Goal: Contribute content: Contribute content

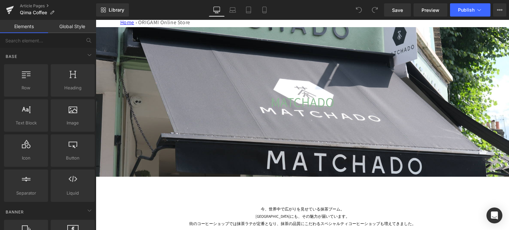
scroll to position [103, 0]
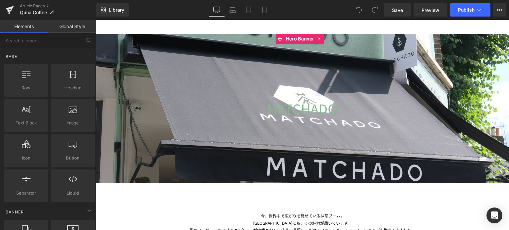
click at [227, 172] on div at bounding box center [303, 109] width 414 height 150
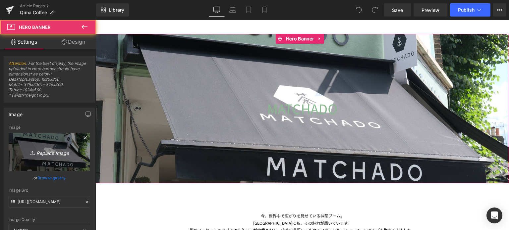
click at [48, 143] on link "Replace Image" at bounding box center [50, 152] width 82 height 38
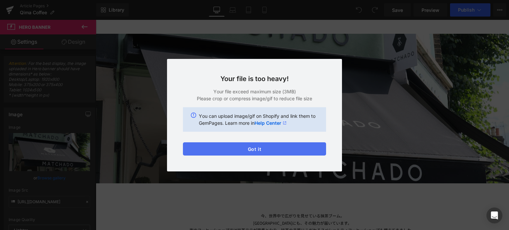
drag, startPoint x: 269, startPoint y: 151, endPoint x: 161, endPoint y: 131, distance: 109.3
click at [257, 151] on button "Got it" at bounding box center [254, 149] width 143 height 13
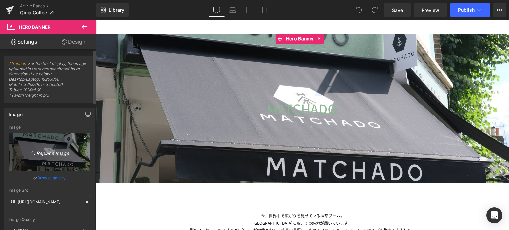
click at [55, 139] on link "Replace Image" at bounding box center [50, 152] width 82 height 38
type input "C:\fakepath\20250802-CG photos_02.jpg"
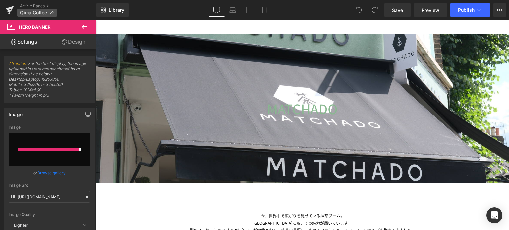
type input "[URL][DOMAIN_NAME]"
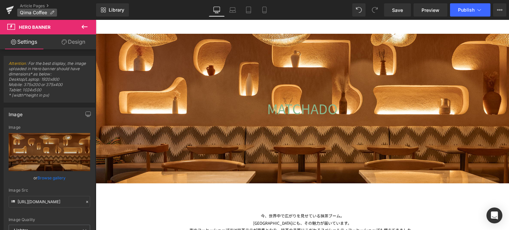
click at [52, 10] on icon at bounding box center [52, 12] width 5 height 5
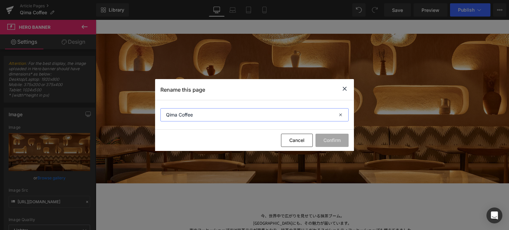
click at [0, 0] on input "Qima Coffee" at bounding box center [0, 0] width 0 height 0
type input "Qima Cafe"
click at [0, 0] on button "Confirm" at bounding box center [0, 0] width 0 height 0
click at [0, 0] on section "Qima Cafe" at bounding box center [0, 0] width 0 height 0
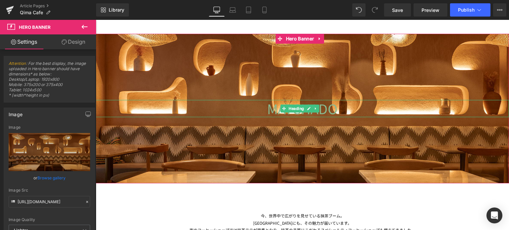
click at [343, 109] on h1 "MATCHADO" at bounding box center [303, 108] width 414 height 17
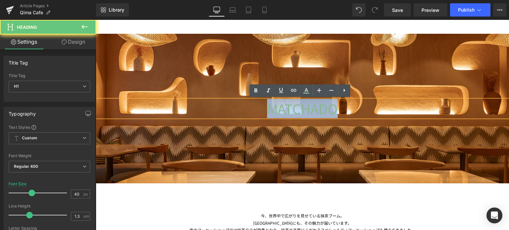
drag, startPoint x: 338, startPoint y: 109, endPoint x: 255, endPoint y: 107, distance: 82.9
click at [255, 107] on h1 "MATCHADO" at bounding box center [303, 108] width 414 height 17
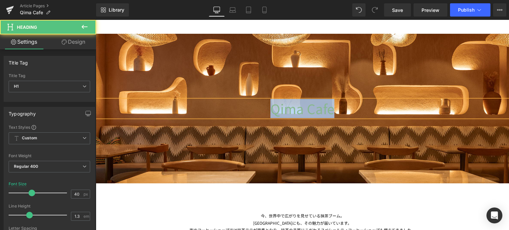
click at [255, 107] on h1 "Qima Cafe" at bounding box center [303, 108] width 414 height 17
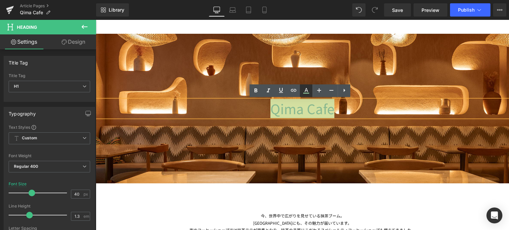
click at [0, 0] on link at bounding box center [0, 0] width 0 height 0
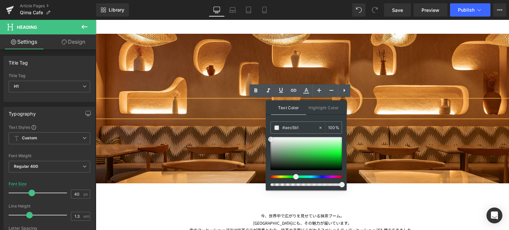
drag, startPoint x: 384, startPoint y: 167, endPoint x: 248, endPoint y: 124, distance: 142.4
type input "#ffffff"
drag, startPoint x: 272, startPoint y: 139, endPoint x: 270, endPoint y: 127, distance: 12.4
click at [255, 106] on h1 "Qima Cafe" at bounding box center [303, 108] width 414 height 17
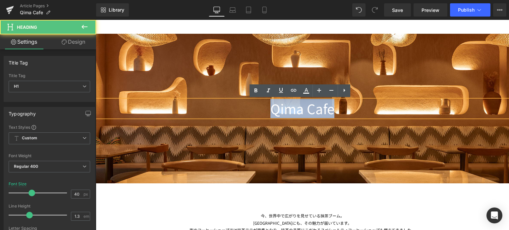
drag, startPoint x: 268, startPoint y: 109, endPoint x: 382, endPoint y: 104, distance: 114.8
click at [382, 104] on h1 "Qima Cafe" at bounding box center [303, 108] width 414 height 17
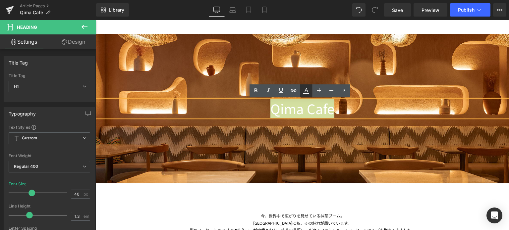
click at [0, 0] on icon at bounding box center [0, 0] width 0 height 0
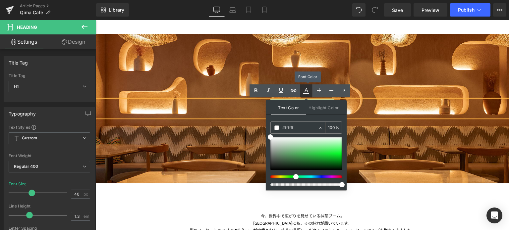
type input "100"
type input "#bfbfbf"
drag, startPoint x: 270, startPoint y: 137, endPoint x: 267, endPoint y: 145, distance: 8.9
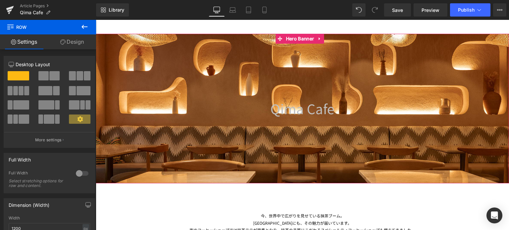
click at [277, 110] on span "Qima Cafe" at bounding box center [303, 108] width 64 height 19
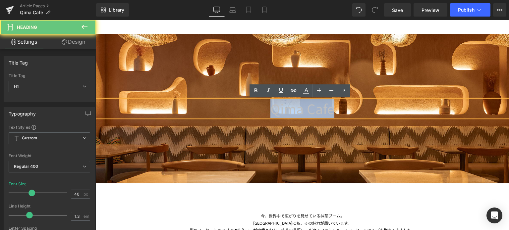
drag, startPoint x: 269, startPoint y: 109, endPoint x: 376, endPoint y: 109, distance: 107.1
click at [376, 109] on h1 "Qima Cafe" at bounding box center [303, 108] width 414 height 17
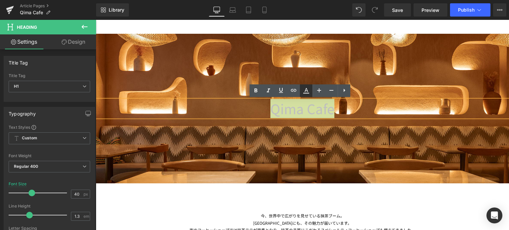
click at [0, 0] on icon at bounding box center [0, 0] width 0 height 0
type input "100"
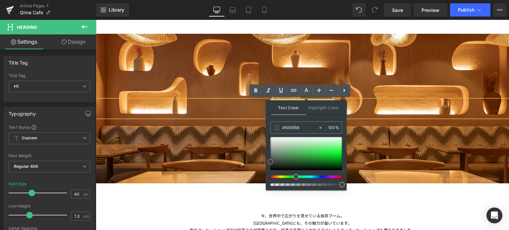
drag, startPoint x: 366, startPoint y: 163, endPoint x: 257, endPoint y: 183, distance: 110.8
type input "#000000"
drag, startPoint x: 365, startPoint y: 183, endPoint x: 262, endPoint y: 194, distance: 104.4
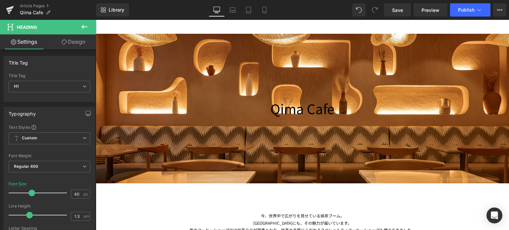
click at [246, 201] on div "Rendering Content" at bounding box center [254, 204] width 41 height 7
click at [239, 162] on div "Qima Cafe Heading Hero Banner 200px 200px" at bounding box center [303, 109] width 414 height 150
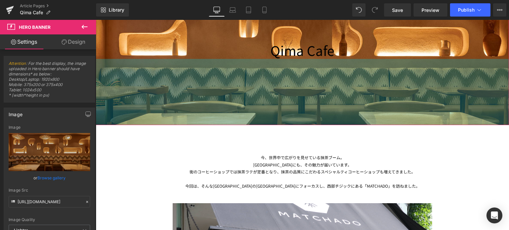
scroll to position [178, 0]
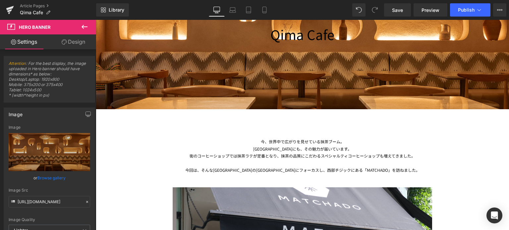
click at [183, 157] on div "街のコーヒーショップでは抹茶ラテが定番となり、抹茶の品質にこだわるスペシャルティコーヒーショップも増えてきました。" at bounding box center [303, 156] width 388 height 7
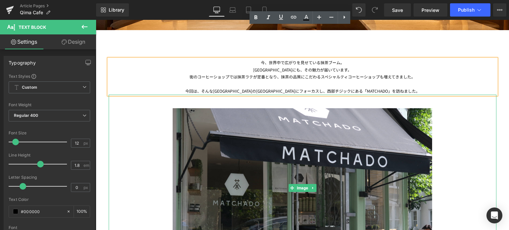
scroll to position [255, 0]
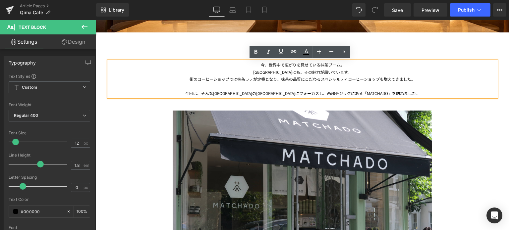
click at [367, 69] on div "[GEOGRAPHIC_DATA]にも、その魅力が届いています。" at bounding box center [303, 72] width 388 height 7
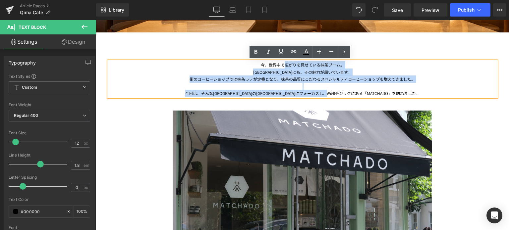
drag, startPoint x: 400, startPoint y: 91, endPoint x: 281, endPoint y: 62, distance: 122.6
click at [281, 62] on div "今、世界中で広がりを見せている抹茶ブーム。 [GEOGRAPHIC_DATA]にも、その魅力が届いています。 街のコーヒーショップでは抹茶ラテが定番となり、抹…" at bounding box center [303, 79] width 388 height 36
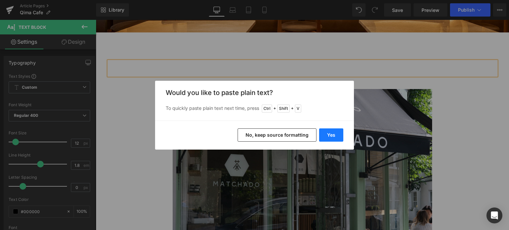
click at [332, 132] on button "Yes" at bounding box center [331, 135] width 24 height 13
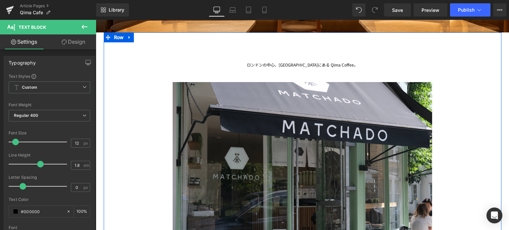
click at [358, 61] on div "ロンドンの中心、[GEOGRAPHIC_DATA]にある Qima Coffee。 Text Block" at bounding box center [303, 64] width 388 height 7
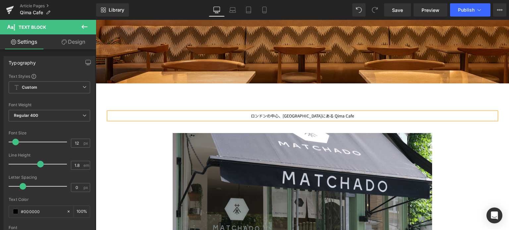
scroll to position [230, 0]
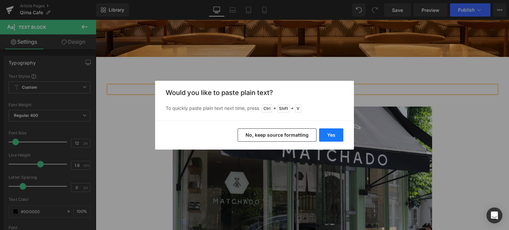
click at [331, 140] on button "Yes" at bounding box center [331, 135] width 24 height 13
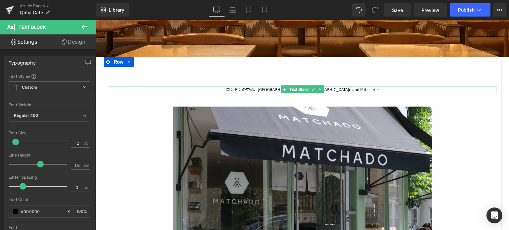
click at [360, 88] on div "ロンドンの中心、[GEOGRAPHIC_DATA]にある [GEOGRAPHIC_DATA]é and Pâtisserie" at bounding box center [303, 89] width 388 height 7
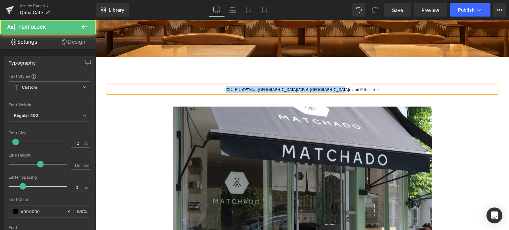
drag, startPoint x: 236, startPoint y: 89, endPoint x: 300, endPoint y: 84, distance: 64.2
click at [300, 86] on div "ロンドンの中心、[GEOGRAPHIC_DATA]にある [GEOGRAPHIC_DATA]é and Pâtisserie" at bounding box center [303, 89] width 388 height 7
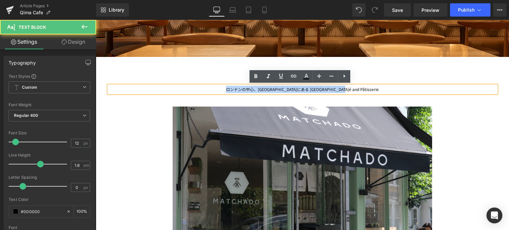
click at [361, 91] on div "ロンドンの中心、[GEOGRAPHIC_DATA]にある [GEOGRAPHIC_DATA]é and Pâtisserie" at bounding box center [303, 89] width 388 height 7
click at [239, 90] on div "ロンドンの中心、[GEOGRAPHIC_DATA]にある [GEOGRAPHIC_DATA]é and Pâtisserie" at bounding box center [303, 89] width 388 height 7
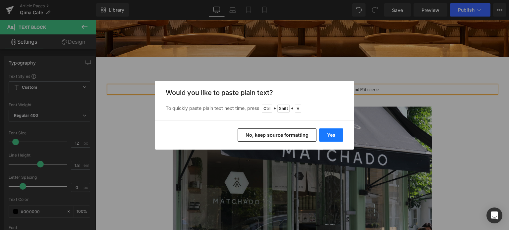
click at [325, 134] on button "Yes" at bounding box center [331, 135] width 24 height 13
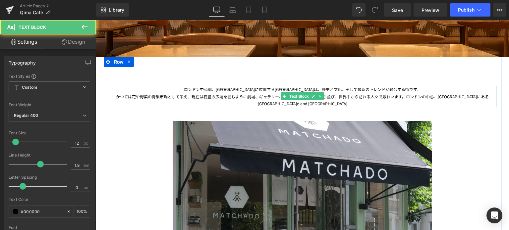
click at [393, 95] on div "かつては花や野菜の青果市場として栄え、現在は石畳の広場を囲むように劇場、ギャラリー、ショップ、カフェが立ち並び、世界中から訪れる人々で賑わいます。ロンドンの中…" at bounding box center [303, 100] width 388 height 14
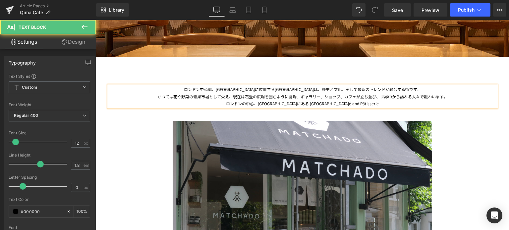
click at [312, 103] on div "ロンドンの中心、[GEOGRAPHIC_DATA]にある [GEOGRAPHIC_DATA]é and Pâtisserie" at bounding box center [303, 103] width 388 height 7
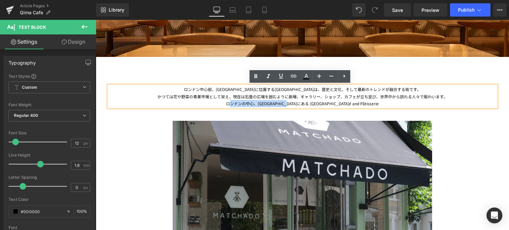
drag, startPoint x: 316, startPoint y: 105, endPoint x: 241, endPoint y: 105, distance: 75.6
click at [241, 105] on div "ロンドンの中心、[GEOGRAPHIC_DATA]にある [GEOGRAPHIC_DATA]é and Pâtisserie" at bounding box center [303, 103] width 388 height 7
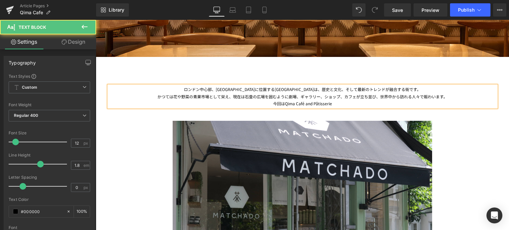
click at [352, 102] on div "今回はQima Café and Pâtisserie" at bounding box center [303, 103] width 388 height 7
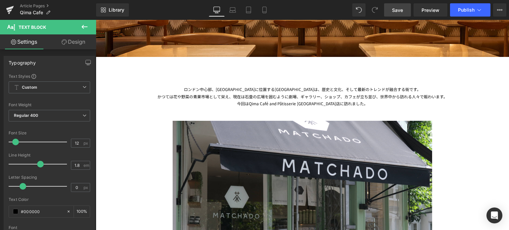
click at [397, 8] on span "Save" at bounding box center [397, 10] width 11 height 7
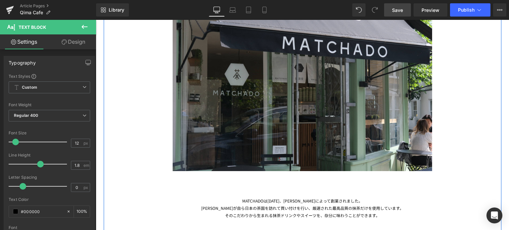
scroll to position [353, 0]
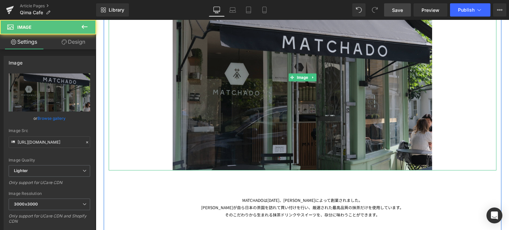
click at [277, 109] on img at bounding box center [303, 77] width 260 height 187
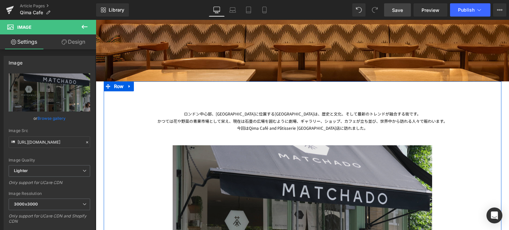
scroll to position [206, 0]
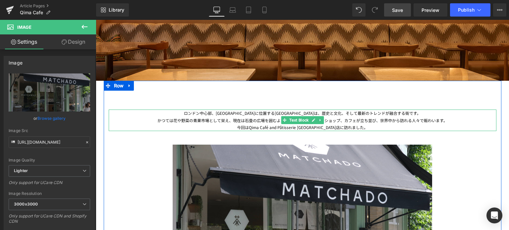
click at [252, 126] on div "今回はQima Café and Pâtisserie [GEOGRAPHIC_DATA]店に訪れました。" at bounding box center [303, 127] width 388 height 7
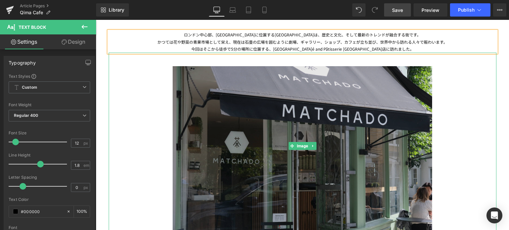
scroll to position [285, 0]
click at [298, 140] on img at bounding box center [303, 145] width 260 height 187
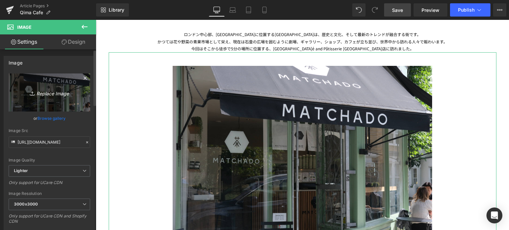
click at [73, 98] on link "Replace Image" at bounding box center [50, 93] width 82 height 38
type input "C:\fakepath\20250802-CG photos_07.jpg"
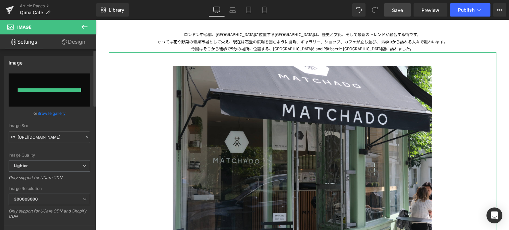
type input "[URL][DOMAIN_NAME]"
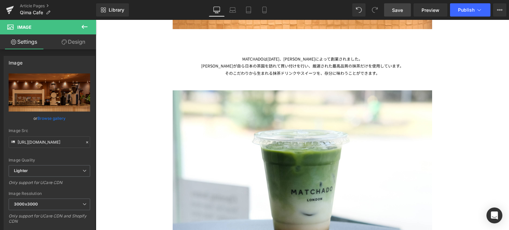
scroll to position [477, 0]
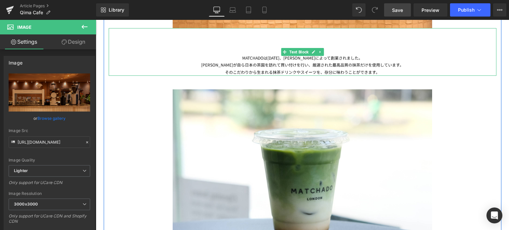
click at [368, 61] on div "[PERSON_NAME]が自ら日本の茶園を訪れて買い付けを行い、厳選された最高品質の抹茶だけを使用しています。" at bounding box center [303, 64] width 388 height 7
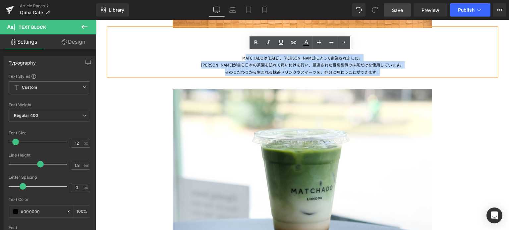
drag, startPoint x: 386, startPoint y: 74, endPoint x: 246, endPoint y: 57, distance: 140.6
click at [246, 57] on div "MATCHADOは[DATE]、[PERSON_NAME]によって創業されました。 [PERSON_NAME]が自ら日本の茶園を訪れて買い付けを行い、厳選され…" at bounding box center [303, 52] width 388 height 48
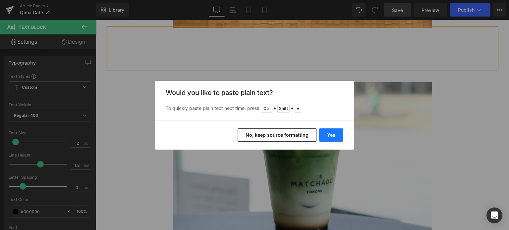
click at [328, 133] on button "Yes" at bounding box center [331, 135] width 24 height 13
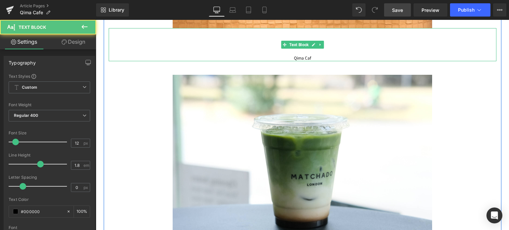
click at [323, 59] on div "Qima Caf" at bounding box center [303, 44] width 388 height 33
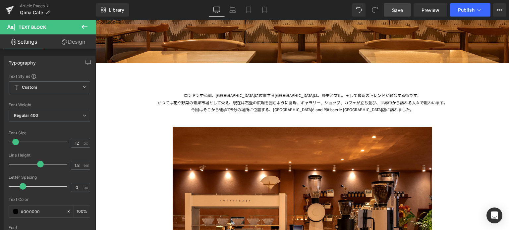
scroll to position [223, 0]
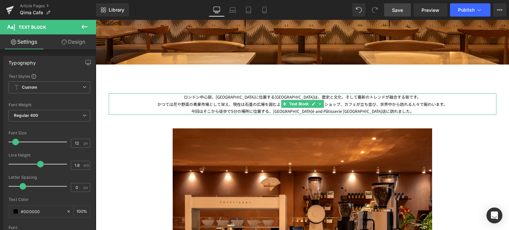
click at [305, 112] on div "今回はそこから徒歩で5分の場所に位置する、[GEOGRAPHIC_DATA]é and Pâtisserie [GEOGRAPHIC_DATA]店に訪れました。" at bounding box center [303, 111] width 388 height 7
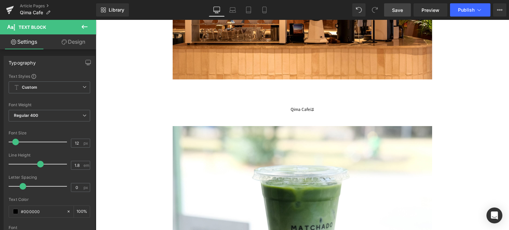
scroll to position [436, 0]
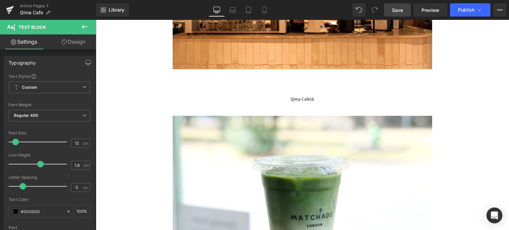
click at [318, 99] on div "Qima Cafeは" at bounding box center [303, 85] width 388 height 33
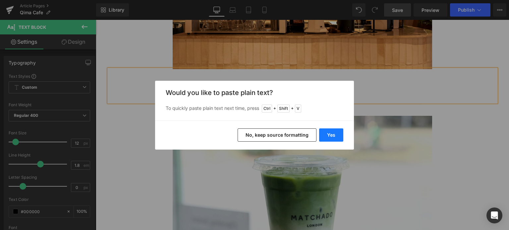
click at [336, 131] on button "Yes" at bounding box center [331, 135] width 24 height 13
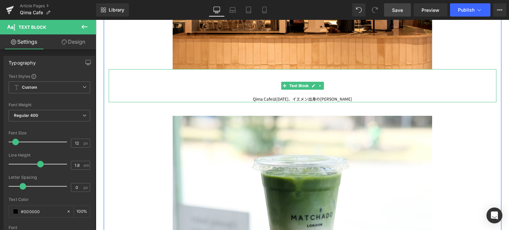
click at [364, 98] on div "Qima Cafeは[DATE]、イエメン出身の[PERSON_NAME]" at bounding box center [303, 85] width 388 height 33
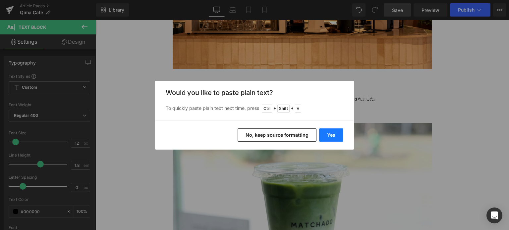
click at [332, 135] on button "Yes" at bounding box center [331, 135] width 24 height 13
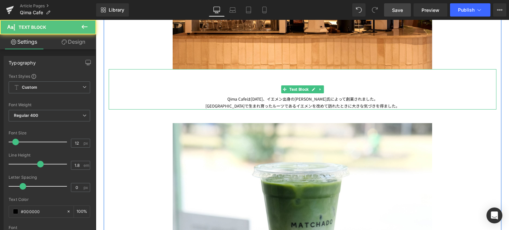
click at [282, 106] on div "[GEOGRAPHIC_DATA]で生まれ育ったルーツであるイエメンを改めて訪れたときに大きな気づきを得ました。" at bounding box center [303, 105] width 388 height 7
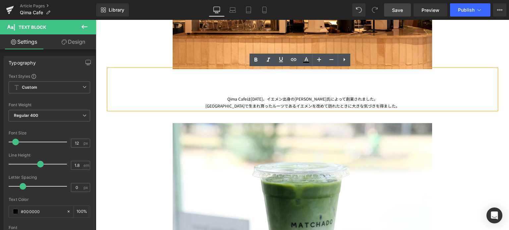
click at [259, 106] on div "[GEOGRAPHIC_DATA]で生まれ育ったルーツであるイエメンを改めて訪れたときに大きな気づきを得ました。" at bounding box center [303, 105] width 388 height 7
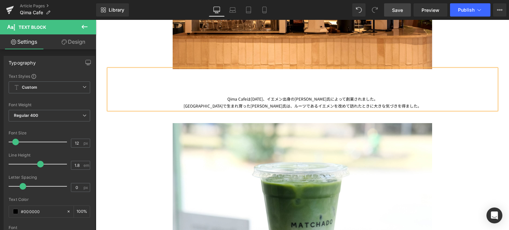
click at [406, 102] on div "[GEOGRAPHIC_DATA]で生まれ育った[PERSON_NAME]氏は、ルーツであるイエメンを改めて訪れたときに大きな気づきを得ました。" at bounding box center [303, 105] width 388 height 7
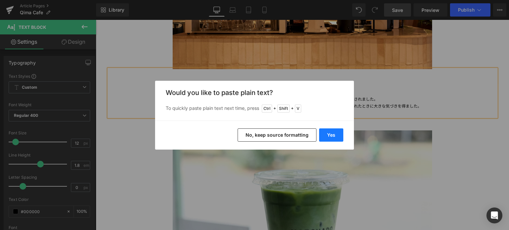
click at [329, 132] on button "Yes" at bounding box center [331, 135] width 24 height 13
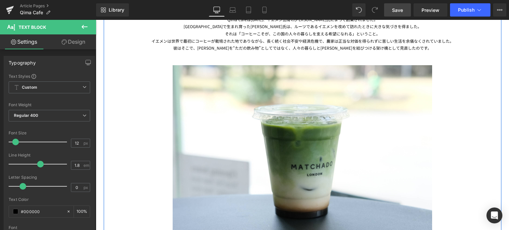
scroll to position [521, 0]
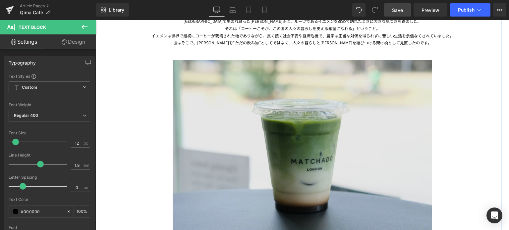
click at [237, 138] on img at bounding box center [303, 139] width 260 height 187
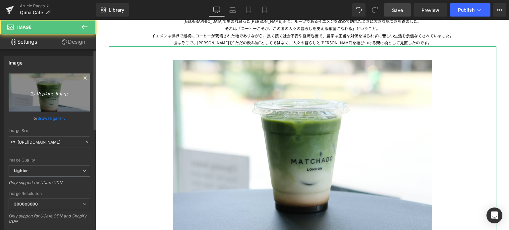
click at [35, 87] on link "Replace Image" at bounding box center [50, 93] width 82 height 38
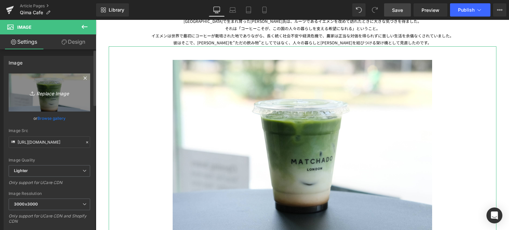
type input "C:\fakepath\20250802-Qima Cafe photos (20).jpg"
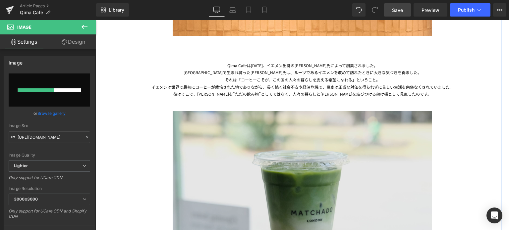
scroll to position [470, 0]
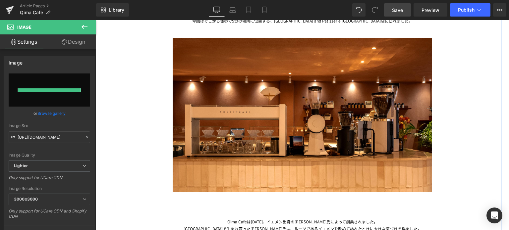
type input "[URL][DOMAIN_NAME]"
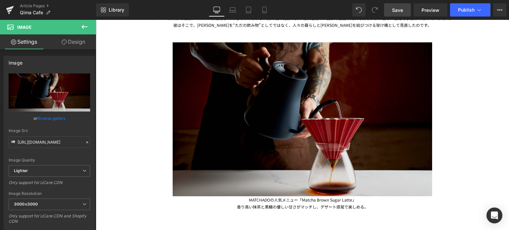
scroll to position [550, 0]
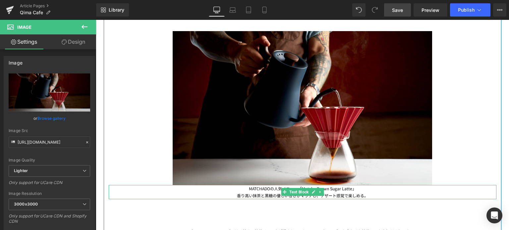
click at [340, 195] on div "香り高い抹茶と黒糖の優しい甘さがマッチし、デザート感覚で楽しめる。" at bounding box center [303, 195] width 388 height 7
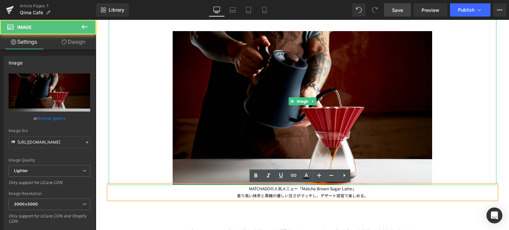
click at [466, 138] on div at bounding box center [303, 102] width 388 height 168
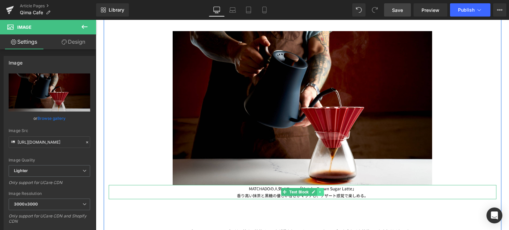
click at [320, 191] on icon at bounding box center [320, 192] width 1 height 2
click at [322, 191] on icon at bounding box center [324, 193] width 4 height 4
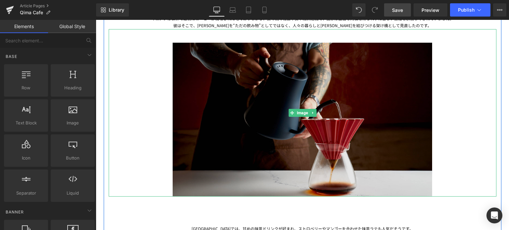
scroll to position [539, 0]
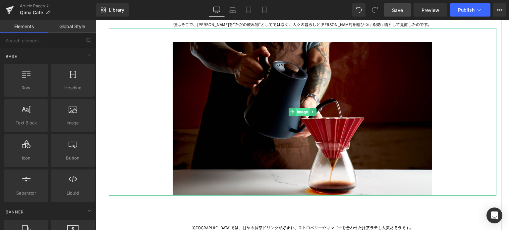
click at [298, 110] on span "Image" at bounding box center [303, 112] width 14 height 8
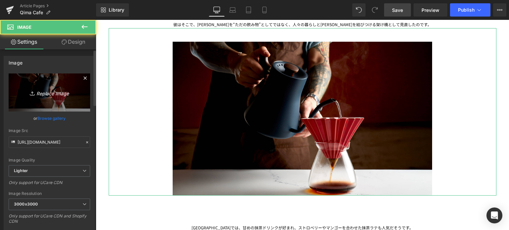
click at [71, 95] on icon "Replace Image" at bounding box center [49, 93] width 53 height 8
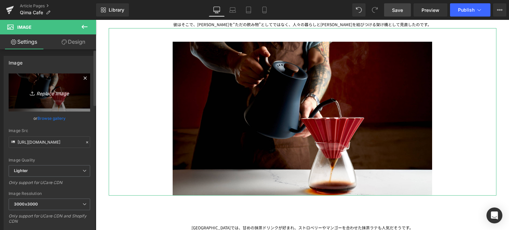
type input "C:\fakepath\20250802-Qima Cafe photos (19).jpg"
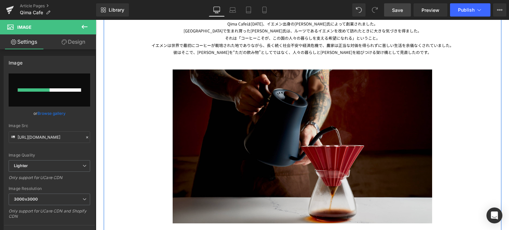
scroll to position [512, 0]
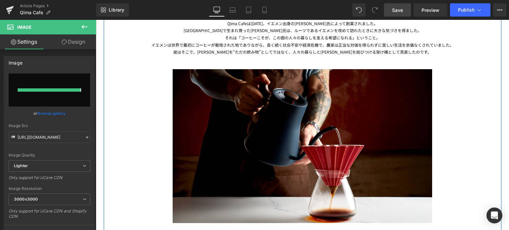
type input "[URL][DOMAIN_NAME]"
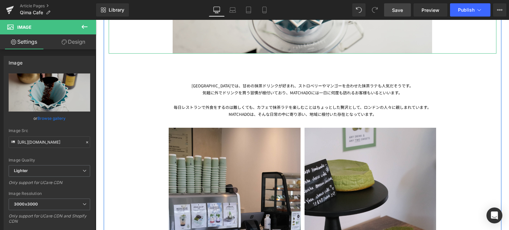
scroll to position [683, 0]
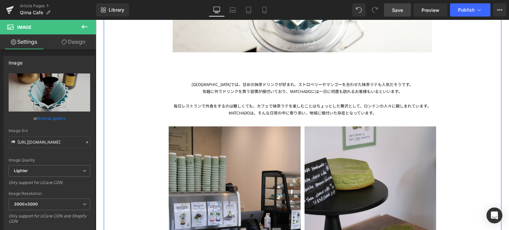
click at [220, 87] on div "[GEOGRAPHIC_DATA]では、甘めの抹茶ドリンクが好まれ、ストロベリーやマンゴーを合わせた抹茶ラテも人気だそうです。 気軽に外でドリンクを買う習慣が…" at bounding box center [303, 84] width 388 height 64
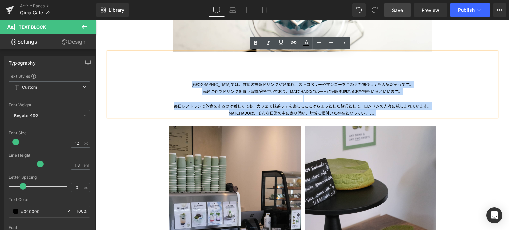
drag, startPoint x: 198, startPoint y: 86, endPoint x: 460, endPoint y: 122, distance: 264.4
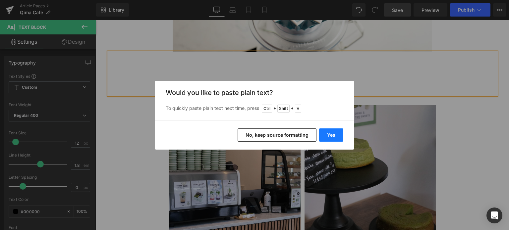
click at [334, 136] on button "Yes" at bounding box center [331, 135] width 24 height 13
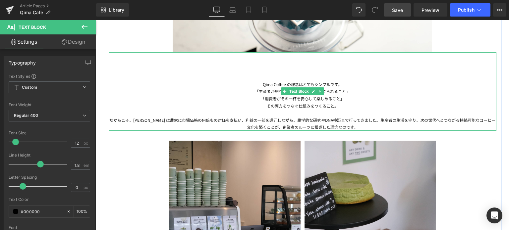
click at [357, 120] on div "だからこそ、[PERSON_NAME] は農家に市場価格の何倍もの対価を支払い、利益の一部を還元しながら、農学的な研究やDNA検証まで行ってきました。生産者の…" at bounding box center [303, 124] width 388 height 14
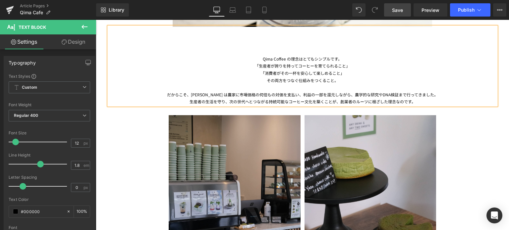
scroll to position [710, 0]
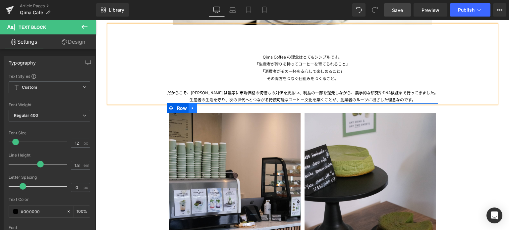
click at [191, 110] on icon at bounding box center [193, 108] width 5 height 5
click at [208, 110] on icon at bounding box center [210, 108] width 5 height 5
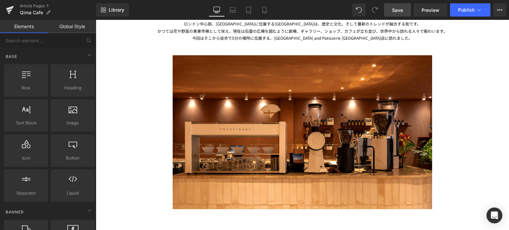
scroll to position [258, 0]
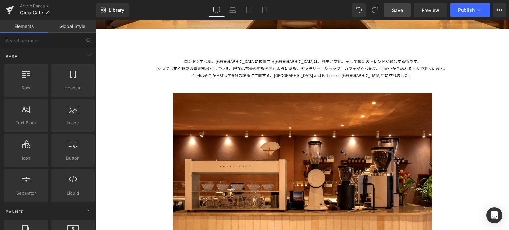
click at [399, 11] on span "Save" at bounding box center [397, 10] width 11 height 7
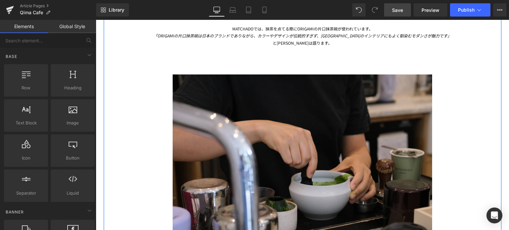
scroll to position [889, 0]
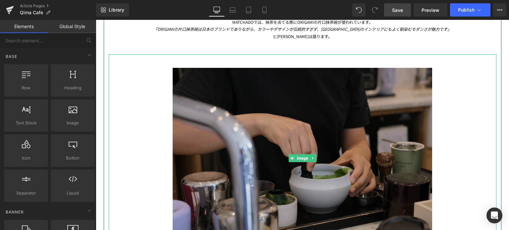
click at [282, 172] on img at bounding box center [303, 158] width 260 height 208
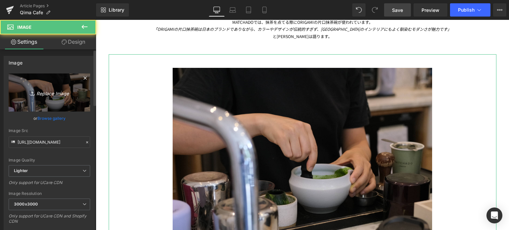
click at [57, 86] on link "Replace Image" at bounding box center [50, 93] width 82 height 38
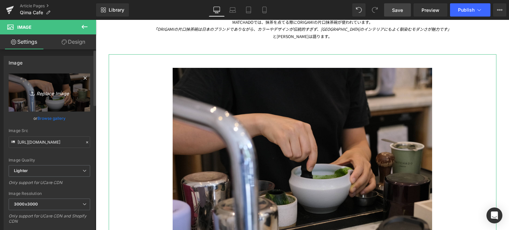
type input "C:\fakepath\20250802-CG photos_08.jpg"
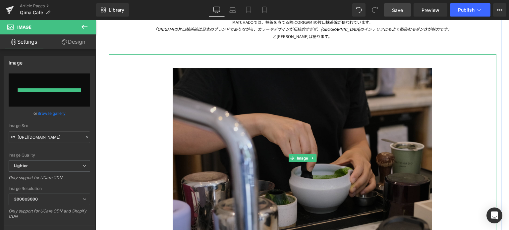
type input "[URL][DOMAIN_NAME]"
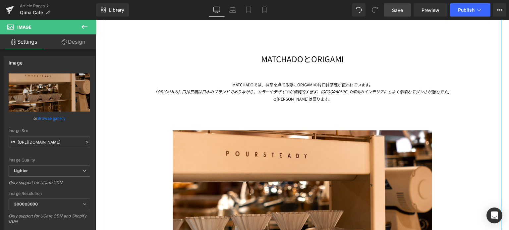
scroll to position [829, 0]
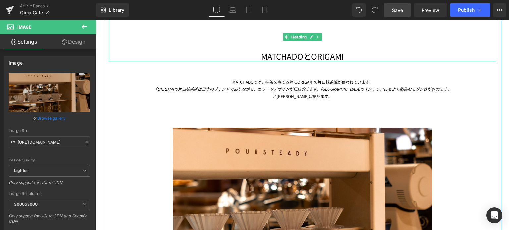
click at [303, 55] on h1 "MATCHADOとORIGAMI" at bounding box center [303, 56] width 388 height 10
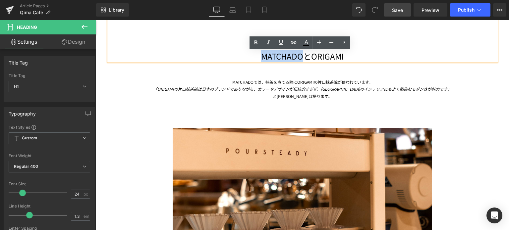
drag, startPoint x: 300, startPoint y: 54, endPoint x: 248, endPoint y: 52, distance: 52.1
click at [248, 52] on h1 "MATCHADOとORIGAMI" at bounding box center [303, 56] width 388 height 10
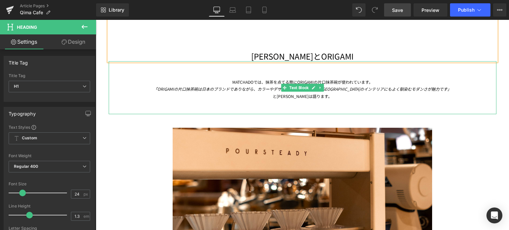
click at [229, 82] on div "MATCHADOでは、抹茶を点てる際にORIGAMIの片口抹茶碗が使われています。" at bounding box center [303, 82] width 388 height 7
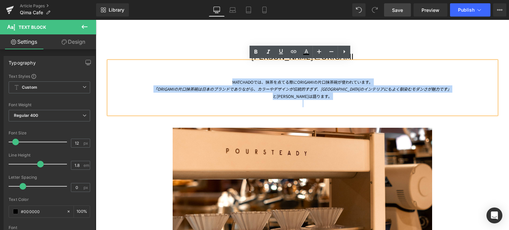
drag, startPoint x: 228, startPoint y: 81, endPoint x: 338, endPoint y: 103, distance: 111.6
click at [338, 103] on div "MATCHADOでは、抹茶を点てる際にORIGAMIの片口抹茶碗が使われています。 「ORIGAMIの片口抹茶碗は日本のブランドでありながら、カラーやデザイン…" at bounding box center [303, 87] width 388 height 53
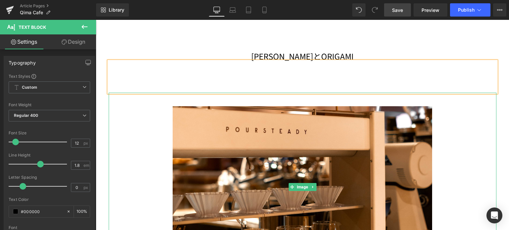
scroll to position [833, 0]
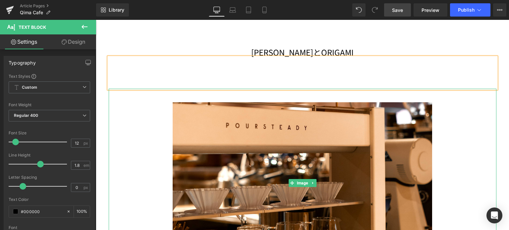
click at [469, 140] on div at bounding box center [303, 183] width 388 height 189
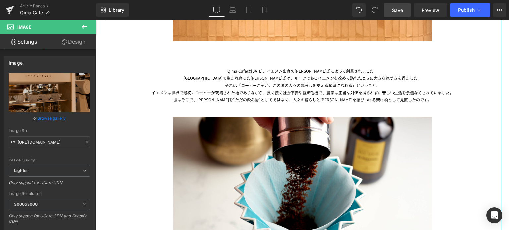
scroll to position [382, 0]
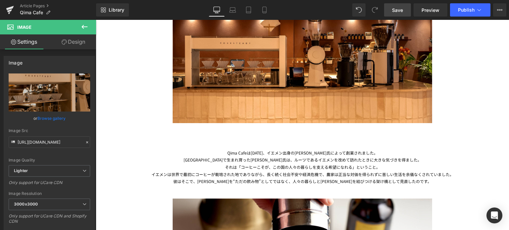
drag, startPoint x: 398, startPoint y: 13, endPoint x: 220, endPoint y: 89, distance: 193.7
click at [398, 13] on span "Save" at bounding box center [397, 10] width 11 height 7
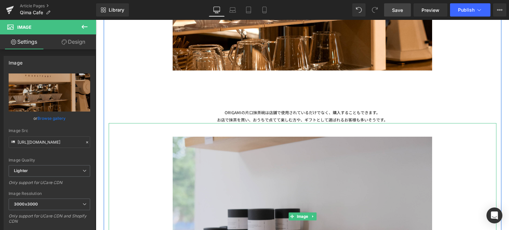
scroll to position [1113, 0]
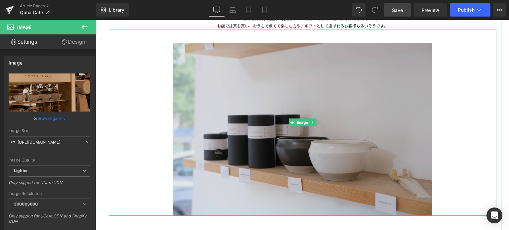
click at [255, 104] on img at bounding box center [303, 122] width 260 height 187
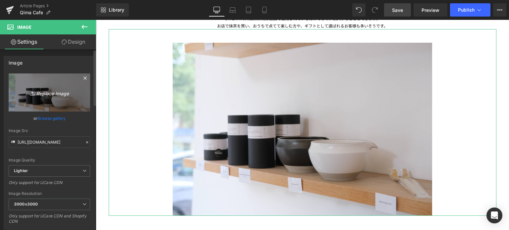
click at [53, 98] on link "Replace Image" at bounding box center [50, 93] width 82 height 38
type input "C:\fakepath\20250802-Qima Cafe photos (21).jpg"
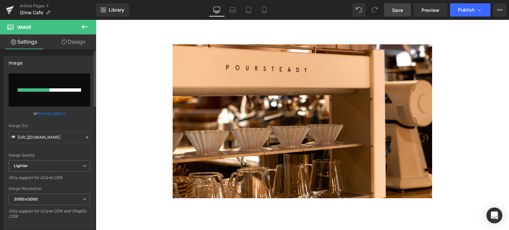
scroll to position [988, 0]
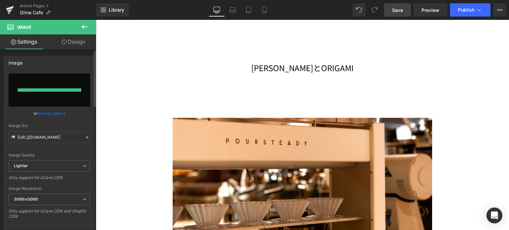
type input "[URL][DOMAIN_NAME]"
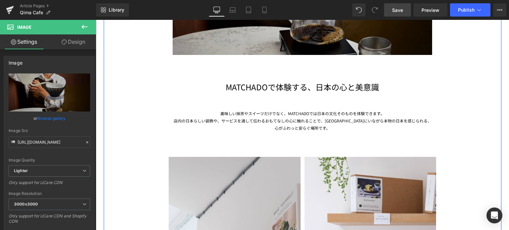
scroll to position [1255, 0]
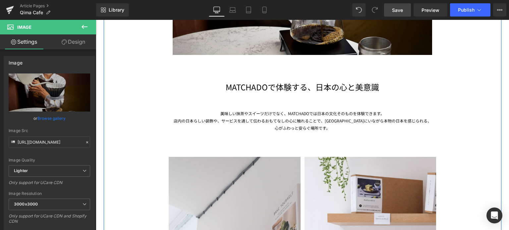
click at [236, 111] on div "美味しい抹茶やスイーツだけでなく、MATCHADOでは日本の文化そのものを体験できます。 店内の日本らしい装飾や、サービスを通して伝わるおもてなしの心に触れる…" at bounding box center [303, 111] width 388 height 39
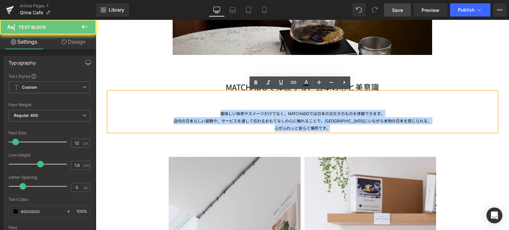
drag, startPoint x: 216, startPoint y: 113, endPoint x: 374, endPoint y: 130, distance: 158.7
click at [374, 130] on div "美味しい抹茶やスイーツだけでなく、MATCHADOでは日本の文化そのものを体験できます。 店内の日本らしい装飾や、サービスを通して伝わるおもてなしの心に触れる…" at bounding box center [303, 111] width 388 height 39
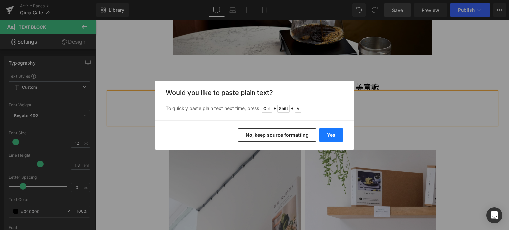
click at [334, 136] on button "Yes" at bounding box center [331, 135] width 24 height 13
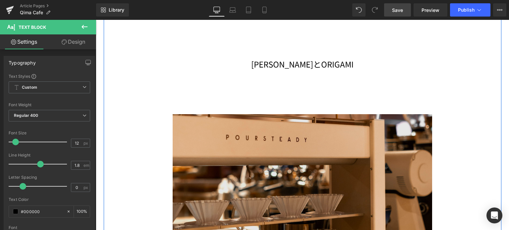
scroll to position [821, 0]
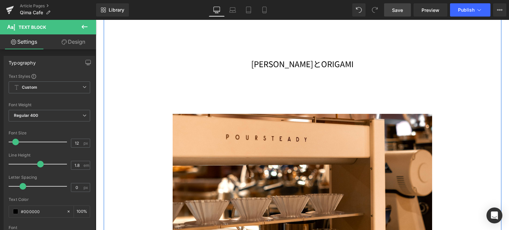
click at [300, 84] on div "Text Block" at bounding box center [303, 85] width 388 height 32
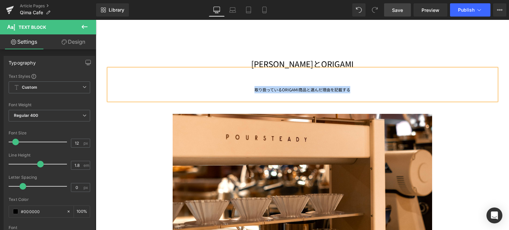
click at [250, 91] on div "取り扱っているORIGAMI商品と選んだ理由を記載する" at bounding box center [303, 93] width 388 height 14
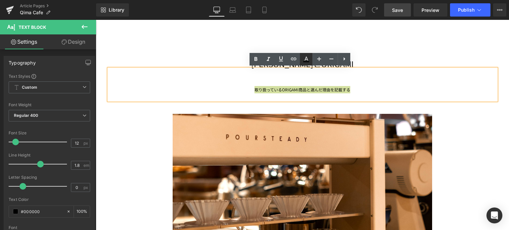
click at [0, 0] on icon at bounding box center [0, 0] width 0 height 0
type input "100"
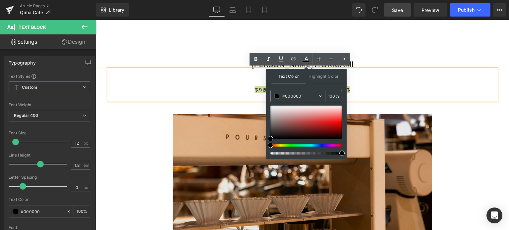
drag, startPoint x: 391, startPoint y: 164, endPoint x: 239, endPoint y: 142, distance: 153.9
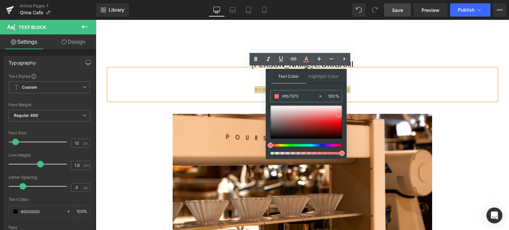
click at [219, 173] on div at bounding box center [217, 175] width 4 height 4
type input "#f40000"
drag, startPoint x: 340, startPoint y: 118, endPoint x: 345, endPoint y: 123, distance: 7.3
click at [345, 123] on div "Text Color Highlight Color rgba(244, 0, 0, 1) #f40000 100 % transparent transpa…" at bounding box center [207, 175] width 388 height 189
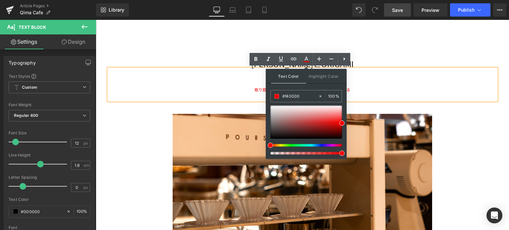
click at [400, 52] on div "[PERSON_NAME]とORIGAMI" at bounding box center [303, 45] width 388 height 48
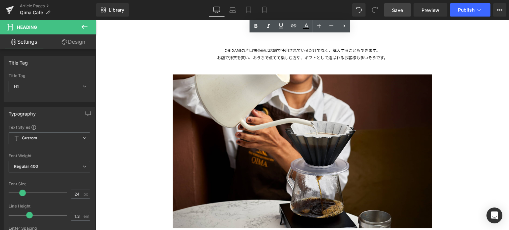
scroll to position [1078, 0]
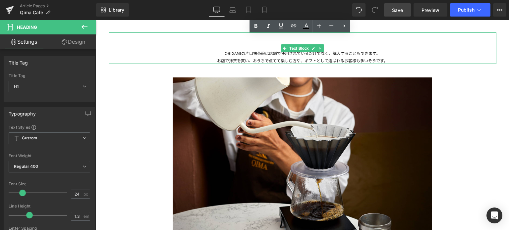
click at [317, 61] on div "お店で抹茶を買い、おうちで点てて楽しむ方や、ギフトとして選ばれるお客様も多いそうです。" at bounding box center [303, 60] width 388 height 7
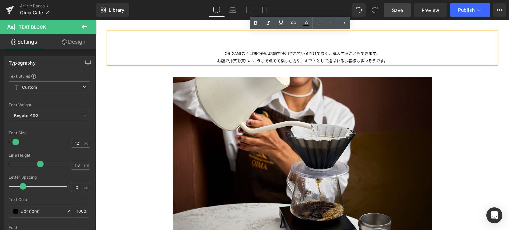
click at [117, 128] on div at bounding box center [303, 148] width 388 height 168
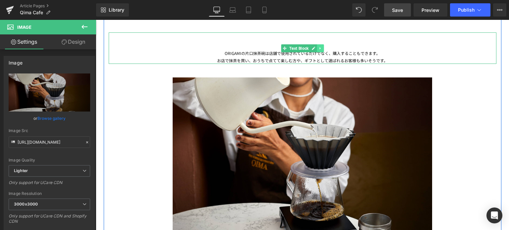
click at [319, 46] on icon at bounding box center [321, 48] width 4 height 4
click at [321, 50] on link at bounding box center [324, 48] width 7 height 8
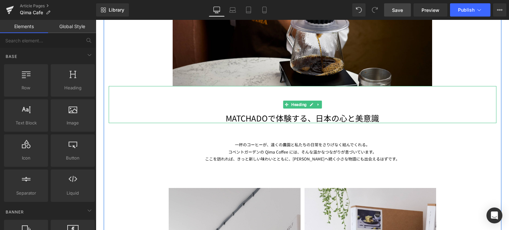
scroll to position [1013, 0]
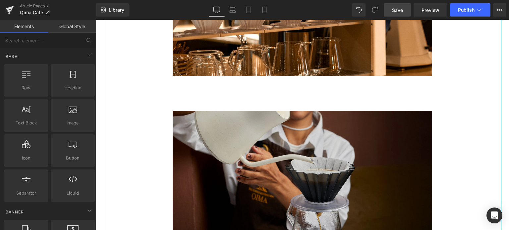
click at [192, 128] on img at bounding box center [303, 181] width 260 height 168
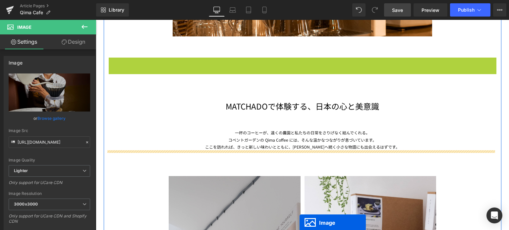
scroll to position [1073, 0]
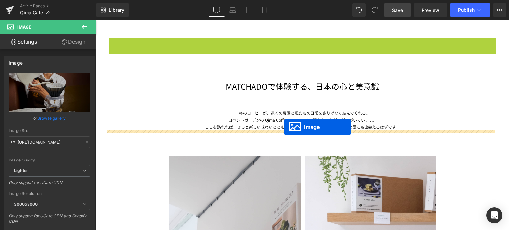
drag, startPoint x: 287, startPoint y: 178, endPoint x: 285, endPoint y: 127, distance: 51.1
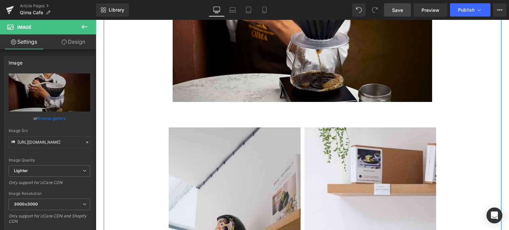
scroll to position [1253, 0]
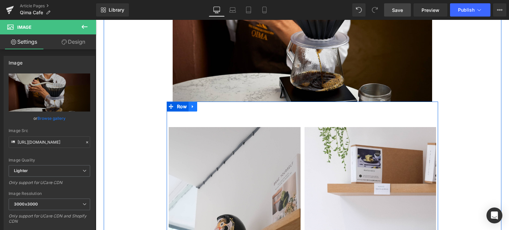
click at [191, 108] on icon at bounding box center [193, 106] width 5 height 5
click at [208, 107] on icon at bounding box center [210, 106] width 5 height 5
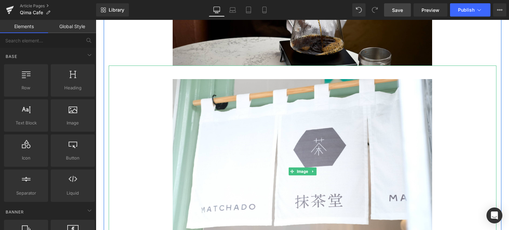
scroll to position [1289, 0]
click at [312, 173] on icon at bounding box center [313, 172] width 4 height 4
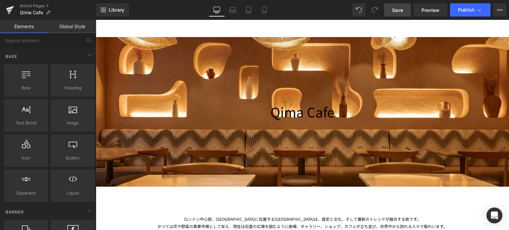
scroll to position [100, 0]
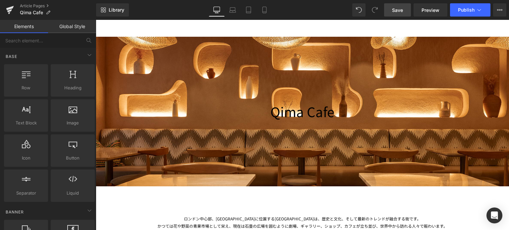
click at [400, 14] on link "Save" at bounding box center [397, 9] width 27 height 13
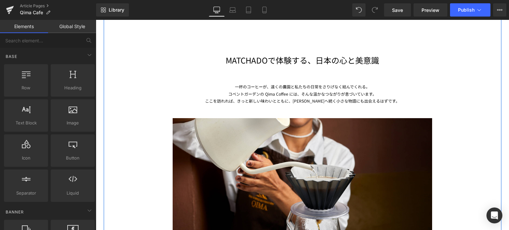
scroll to position [1082, 0]
click at [233, 59] on h1 "MATCHADOで体験する、日本の心と美意識" at bounding box center [303, 60] width 388 height 10
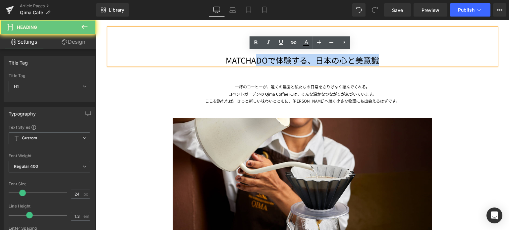
drag, startPoint x: 413, startPoint y: 60, endPoint x: 248, endPoint y: 51, distance: 164.7
click at [248, 51] on div "MATCHADOで体験する、日本の心と美意識" at bounding box center [303, 46] width 388 height 37
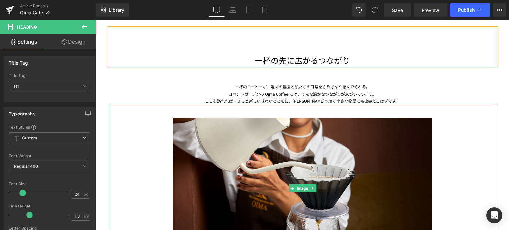
click at [157, 158] on div at bounding box center [303, 189] width 388 height 168
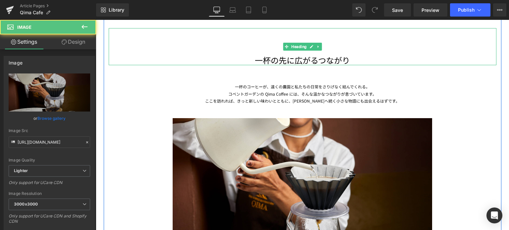
click at [315, 60] on h1 "一杯の先に広がるつながり" at bounding box center [303, 60] width 388 height 10
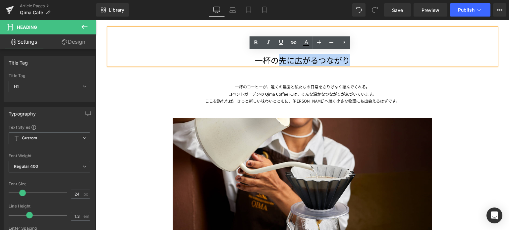
drag, startPoint x: 358, startPoint y: 57, endPoint x: 276, endPoint y: 58, distance: 82.2
click at [276, 58] on h1 "一杯の先に広がるつながり" at bounding box center [303, 60] width 388 height 10
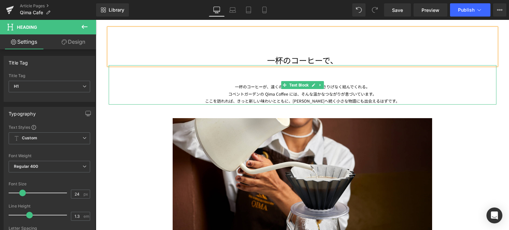
click at [285, 95] on div "コベントガーデンの Qima Coffee には、そんな温かなつながりが息づいています。" at bounding box center [303, 94] width 388 height 7
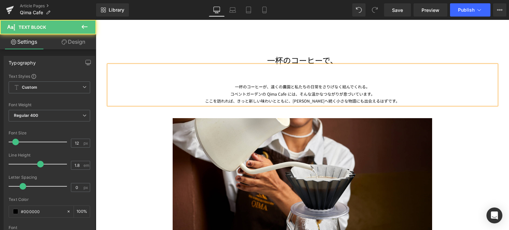
click at [386, 99] on div "ここを訪れれば、きっと新しい味わいとともに、[PERSON_NAME]へ続く小さな物語にも出会えるはずです。" at bounding box center [303, 100] width 388 height 7
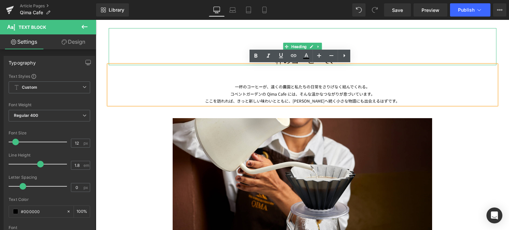
click at [161, 59] on h1 "一杯のコーヒーで、" at bounding box center [303, 60] width 388 height 10
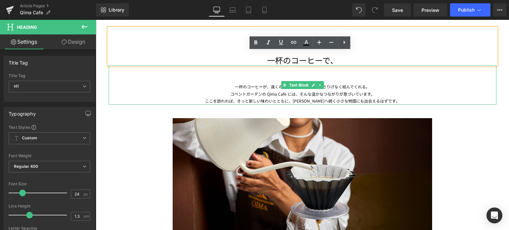
click at [300, 92] on div "コベントガーデンの Qima Cafe には、そんな温かなつながりが息づいています。" at bounding box center [303, 94] width 388 height 7
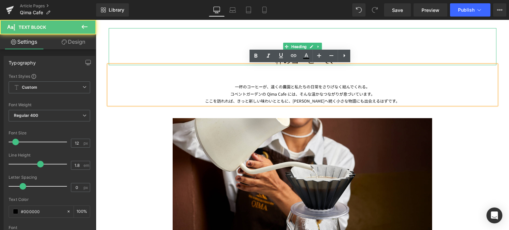
click at [395, 50] on div "一杯のコーヒーで、" at bounding box center [303, 46] width 388 height 37
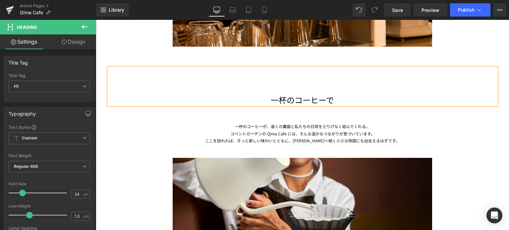
scroll to position [1044, 0]
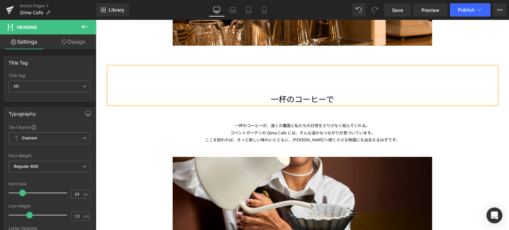
click at [342, 127] on div "一杯のコーヒーが、遠くの農園と私たちの日常をさりげなく結んでくれる。 コベントガーデンの Qima Cafe には、そんな温かなつながりが息づいています。 こ…" at bounding box center [303, 123] width 388 height 39
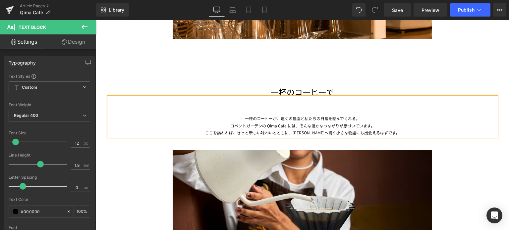
scroll to position [1057, 0]
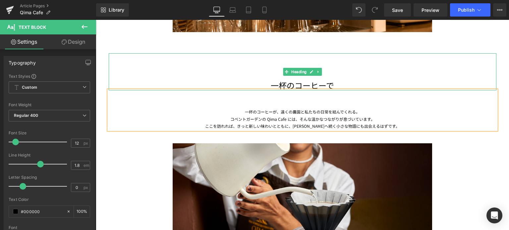
click at [334, 88] on h1 "一杯のコーヒーで" at bounding box center [303, 85] width 388 height 10
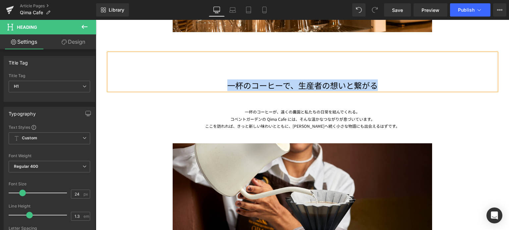
click at [221, 85] on h1 "一杯のコーヒーで、生産者の想いと繋がる" at bounding box center [303, 85] width 388 height 10
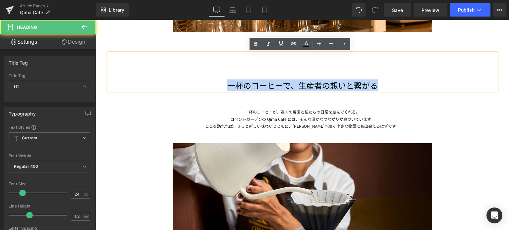
copy h1 "一杯のコーヒーで、生産者の想いと繋がる"
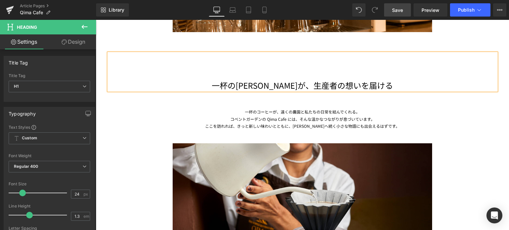
click at [399, 10] on span "Save" at bounding box center [397, 10] width 11 height 7
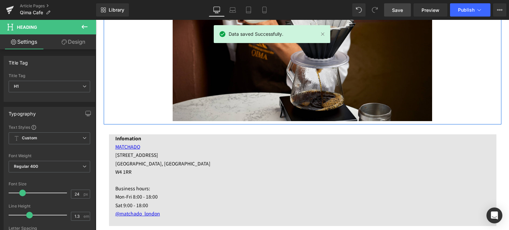
scroll to position [1235, 0]
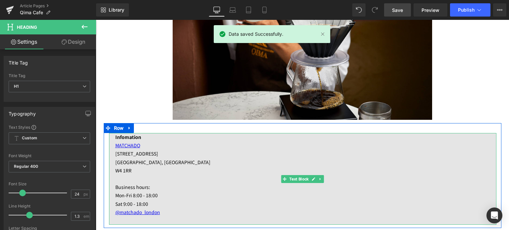
click at [139, 147] on p "MATCHADO" at bounding box center [305, 146] width 381 height 8
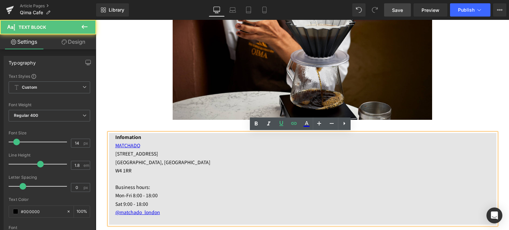
click at [143, 147] on p "MATCHADO" at bounding box center [305, 146] width 381 height 8
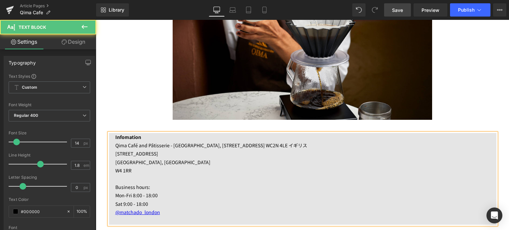
drag, startPoint x: 202, startPoint y: 146, endPoint x: 333, endPoint y: 152, distance: 130.5
click at [333, 152] on div "Infomation Qima Café and Pâtisserie - [GEOGRAPHIC_DATA], [STREET_ADDRESS] WC2N …" at bounding box center [303, 179] width 388 height 92
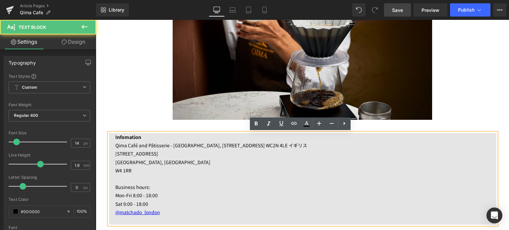
click at [309, 149] on p "Qima Café and Pâtisserie - [GEOGRAPHIC_DATA], [STREET_ADDRESS] WC2N 4LE イギリス" at bounding box center [305, 146] width 381 height 8
copy p ", [STREET_ADDRESS]LE イギリス"
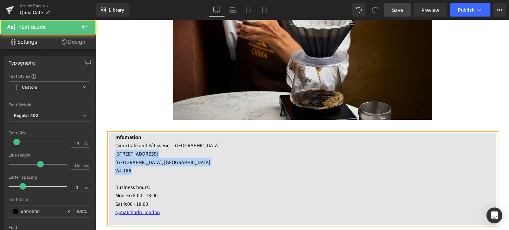
drag, startPoint x: 134, startPoint y: 170, endPoint x: 109, endPoint y: 152, distance: 31.3
click at [109, 152] on div "Infomation Qima Café and Pâtisserie - [GEOGRAPHIC_DATA] [STREET_ADDRESS] 1RR Bu…" at bounding box center [303, 179] width 388 height 92
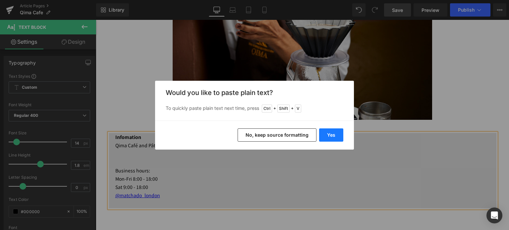
click at [329, 135] on button "Yes" at bounding box center [331, 135] width 24 height 13
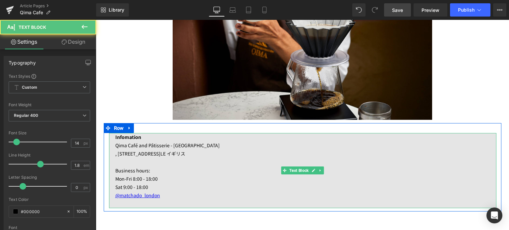
click at [116, 154] on p ", [STREET_ADDRESS]LE イギリス" at bounding box center [305, 154] width 381 height 8
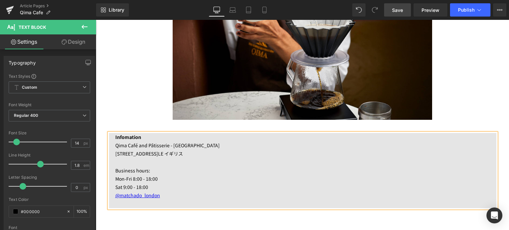
click at [164, 154] on p "[STREET_ADDRESS]LE イギリス" at bounding box center [305, 154] width 381 height 8
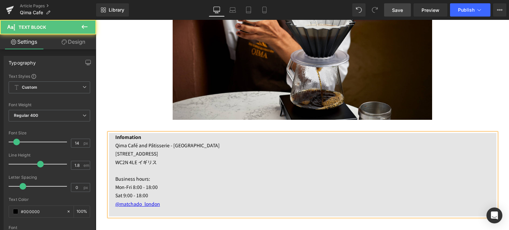
drag, startPoint x: 135, startPoint y: 164, endPoint x: 174, endPoint y: 164, distance: 38.5
click at [174, 164] on p "WC2N 4LE イギリス" at bounding box center [305, 163] width 381 height 8
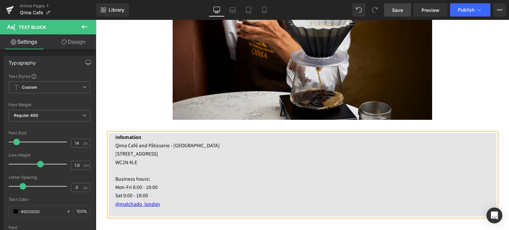
click at [147, 155] on p "[STREET_ADDRESS]" at bounding box center [305, 154] width 381 height 8
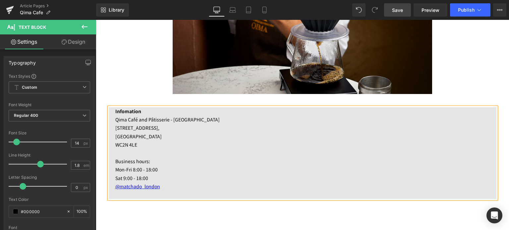
scroll to position [1261, 0]
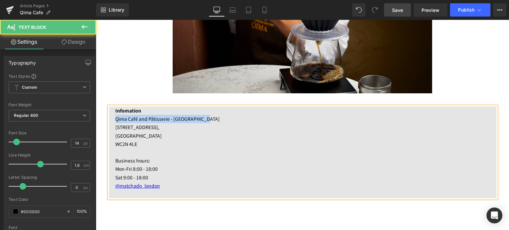
drag, startPoint x: 113, startPoint y: 119, endPoint x: 205, endPoint y: 123, distance: 92.3
click at [205, 123] on p "Qima Café and Pâtisserie - [GEOGRAPHIC_DATA]" at bounding box center [305, 119] width 381 height 8
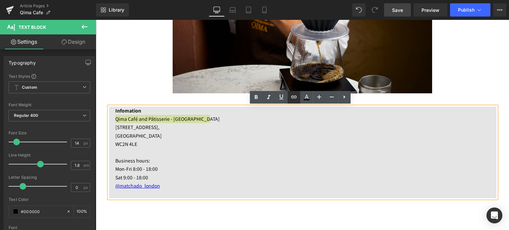
click at [0, 0] on icon at bounding box center [0, 0] width 0 height 0
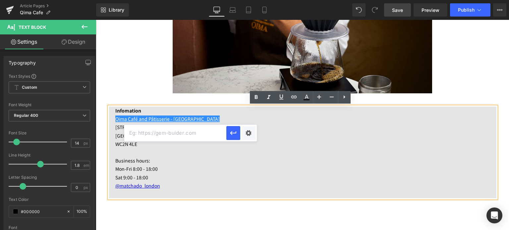
click at [168, 134] on input "text" at bounding box center [175, 133] width 102 height 17
paste input "[URL][DOMAIN_NAME]"
type input "[URL][DOMAIN_NAME]"
click at [231, 134] on icon "button" at bounding box center [233, 133] width 6 height 4
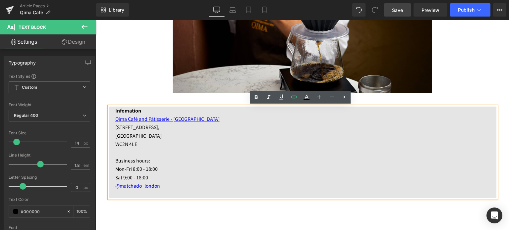
click at [230, 159] on p "Business hours:" at bounding box center [305, 161] width 381 height 8
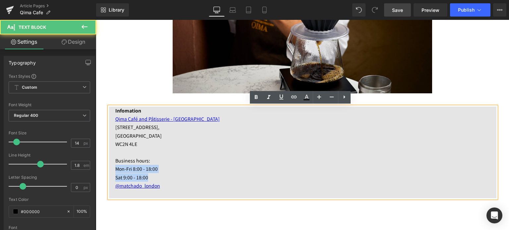
drag, startPoint x: 151, startPoint y: 178, endPoint x: 111, endPoint y: 168, distance: 40.9
click at [111, 168] on div "Infomation Qima Café and Pâtisserie - [GEOGRAPHIC_DATA] [STREET_ADDRESS]N 4LE B…" at bounding box center [303, 153] width 388 height 92
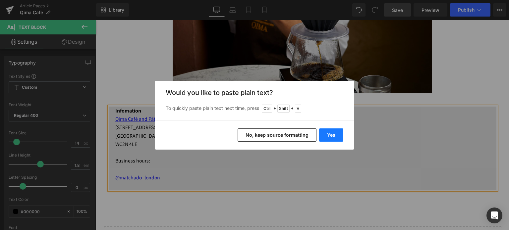
click at [341, 134] on button "Yes" at bounding box center [331, 135] width 24 height 13
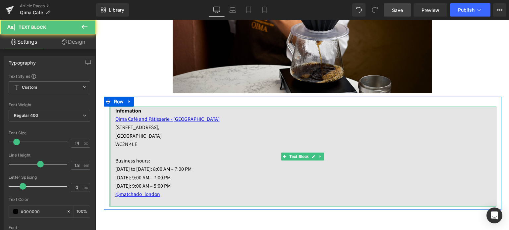
drag, startPoint x: 161, startPoint y: 198, endPoint x: 106, endPoint y: 194, distance: 54.9
click at [109, 194] on div "Infomation Qima Café and Pâtisserie - [GEOGRAPHIC_DATA] [STREET_ADDRESS]N 4LE B…" at bounding box center [303, 157] width 388 height 100
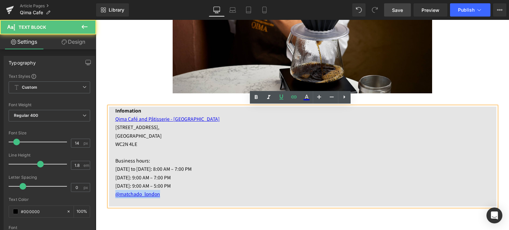
drag, startPoint x: 174, startPoint y: 192, endPoint x: 113, endPoint y: 192, distance: 61.3
click at [115, 192] on p "@matchado_london" at bounding box center [305, 194] width 381 height 8
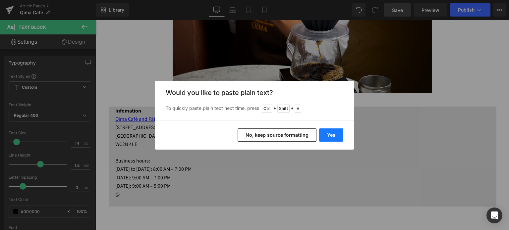
click at [330, 137] on button "Yes" at bounding box center [331, 135] width 24 height 13
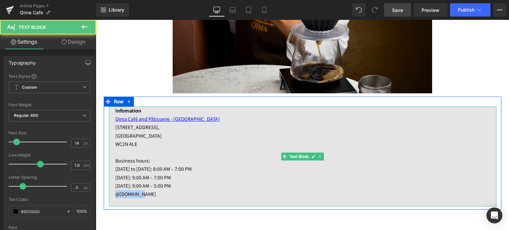
drag, startPoint x: 114, startPoint y: 195, endPoint x: 142, endPoint y: 193, distance: 28.2
click at [142, 193] on div "Infomation Qima Café and Pâtisserie - [GEOGRAPHIC_DATA] [STREET_ADDRESS]N 4LE B…" at bounding box center [303, 157] width 388 height 100
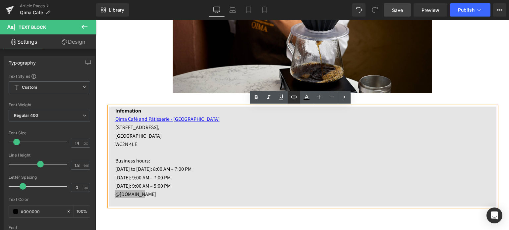
click at [0, 0] on icon at bounding box center [0, 0] width 0 height 0
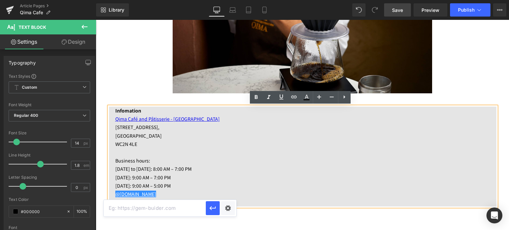
click at [180, 204] on input "text" at bounding box center [155, 208] width 102 height 17
paste input "[URL][DOMAIN_NAME][DOMAIN_NAME]"
type input "[URL][DOMAIN_NAME][DOMAIN_NAME]"
click at [216, 204] on button "button" at bounding box center [213, 209] width 14 height 14
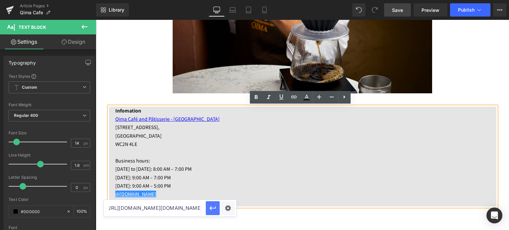
scroll to position [0, 0]
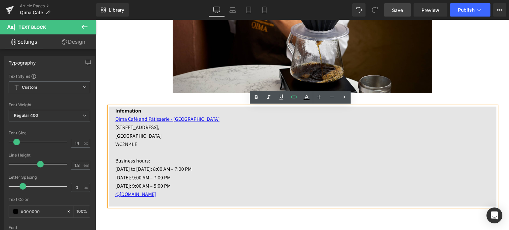
click at [402, 9] on span "Save" at bounding box center [397, 10] width 11 height 7
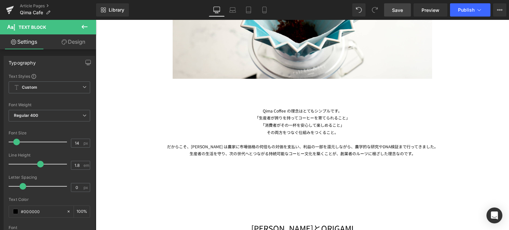
scroll to position [654, 0]
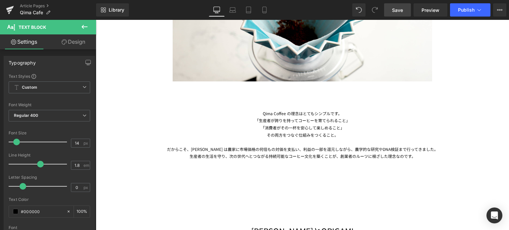
click at [276, 203] on div "[PERSON_NAME]とORIGAMI" at bounding box center [303, 212] width 388 height 48
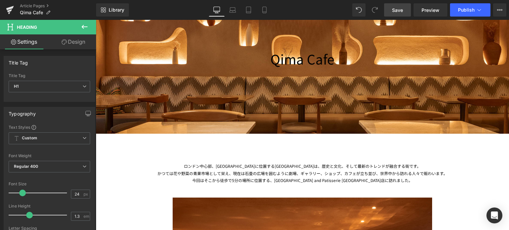
scroll to position [140, 0]
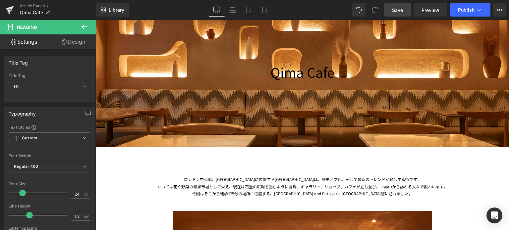
click at [388, 10] on link "Save" at bounding box center [397, 9] width 27 height 13
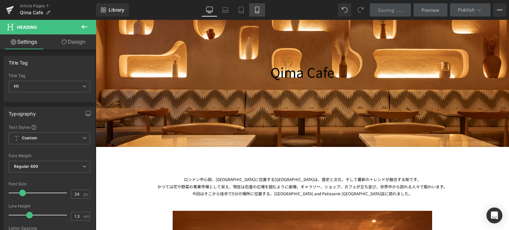
click at [261, 14] on link "Mobile" at bounding box center [257, 9] width 16 height 13
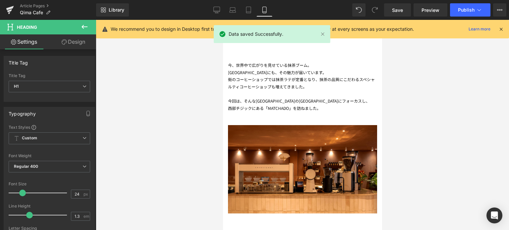
scroll to position [218, 0]
click at [213, 11] on link "Desktop" at bounding box center [217, 9] width 16 height 13
type input "100"
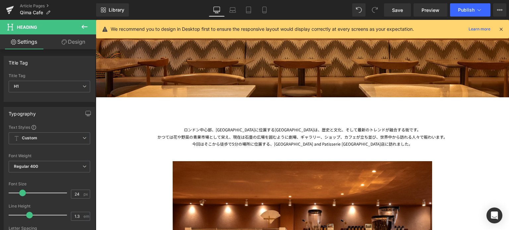
scroll to position [193, 0]
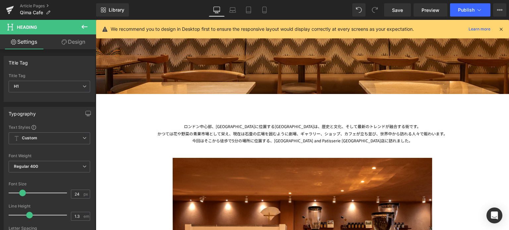
click at [208, 131] on div "かつては花や野菜の青果市場として栄え、現在は石畳の広場を囲むように劇場、ギャラリー、ショップ、カフェが立ち並び、世界中から訪れる人々で賑わいます。" at bounding box center [303, 133] width 388 height 7
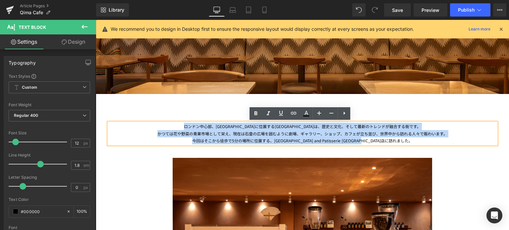
drag, startPoint x: 190, startPoint y: 125, endPoint x: 461, endPoint y: 138, distance: 271.9
click at [461, 138] on div "ロンドン中心部、[GEOGRAPHIC_DATA]に位置する[GEOGRAPHIC_DATA]は、歴史と文化、そして最新のトレンドが融合する街です。 かつては…" at bounding box center [303, 134] width 388 height 22
copy div "ロンドン中心部、[GEOGRAPHIC_DATA]に位置する[GEOGRAPHIC_DATA]は、歴史と文化、そして最新のトレンドが融合する街です。 かつては…"
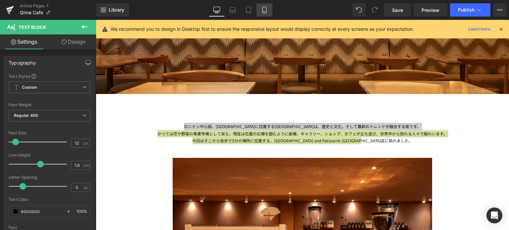
click at [265, 5] on link "Mobile" at bounding box center [265, 9] width 16 height 13
type input "100"
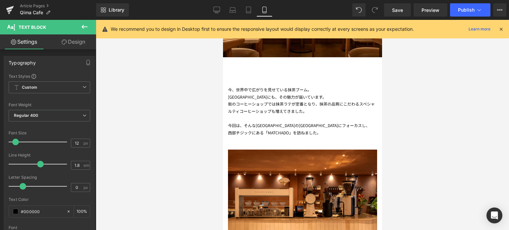
scroll to position [210, 0]
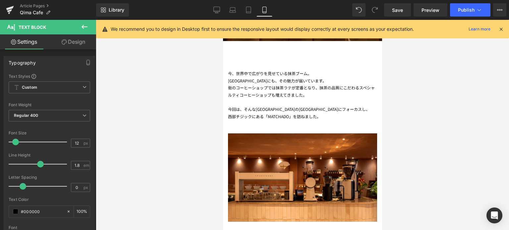
click at [254, 109] on div "今回は、そんな[GEOGRAPHIC_DATA]の[GEOGRAPHIC_DATA]にフォーカスし、" at bounding box center [302, 109] width 149 height 7
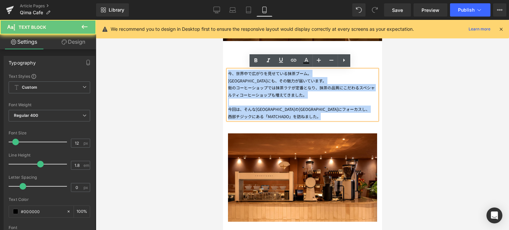
drag, startPoint x: 305, startPoint y: 105, endPoint x: 215, endPoint y: 67, distance: 98.2
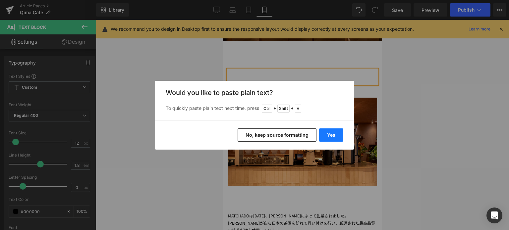
click at [337, 132] on button "Yes" at bounding box center [331, 135] width 24 height 13
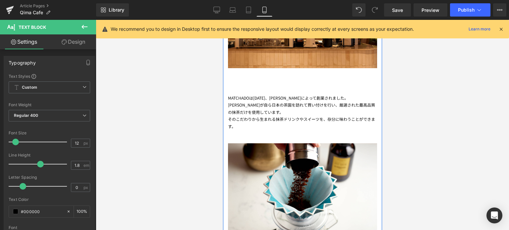
scroll to position [357, 0]
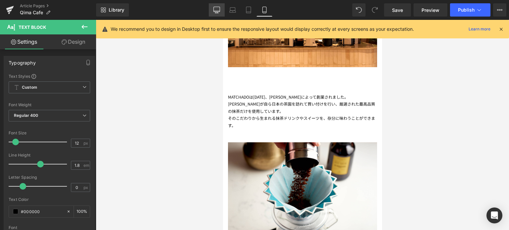
click at [219, 10] on icon at bounding box center [217, 10] width 7 height 7
type input "100"
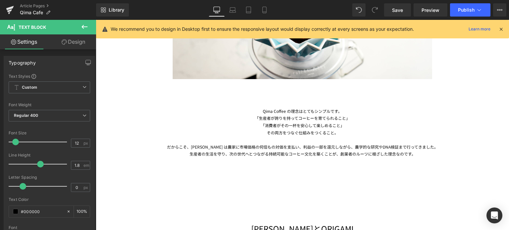
scroll to position [658, 0]
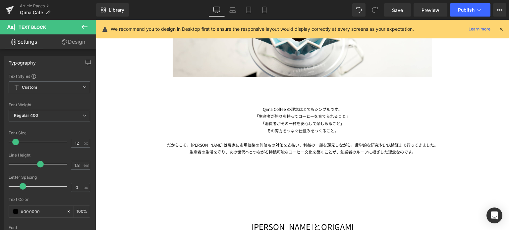
click at [277, 114] on div "「生産者が誇りを持ってコーヒーを育てられること」" at bounding box center [303, 116] width 388 height 7
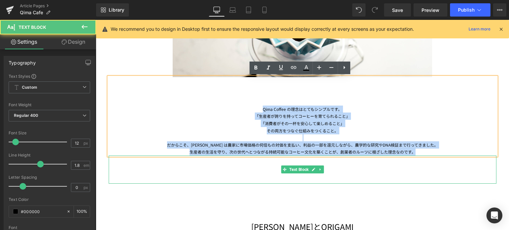
drag, startPoint x: 259, startPoint y: 108, endPoint x: 458, endPoint y: 170, distance: 208.8
click at [458, 170] on div "ロンドン中心部、[GEOGRAPHIC_DATA]に位置する[GEOGRAPHIC_DATA]は、歴史と文化、そして最新のトレンドが融合する街です。 かつては…" at bounding box center [303, 177] width 398 height 1039
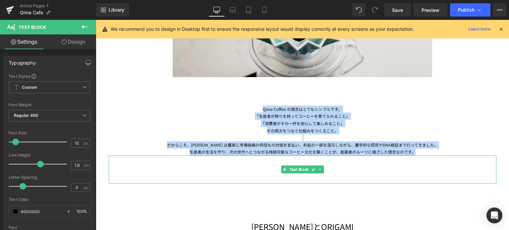
copy div "Qima Coffee の理念はとてもシンプルです。 「生産者が誇りを持ってコーヒーを育てられること」 「消費者がその一杯を安心して楽しめること」 その両方を…"
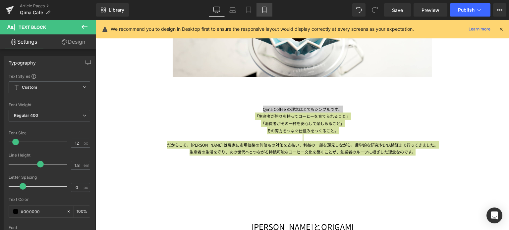
click at [264, 11] on icon at bounding box center [264, 10] width 7 height 7
type input "100"
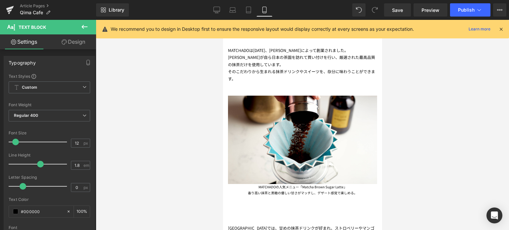
scroll to position [403, 0]
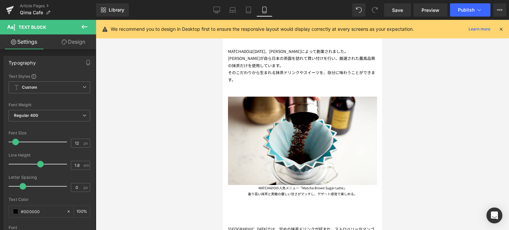
click at [239, 63] on div "[PERSON_NAME]が自ら日本の茶園を訪れて買い付けを行い、 厳選された最高品質の 抹茶だけを使用しています。" at bounding box center [302, 62] width 149 height 14
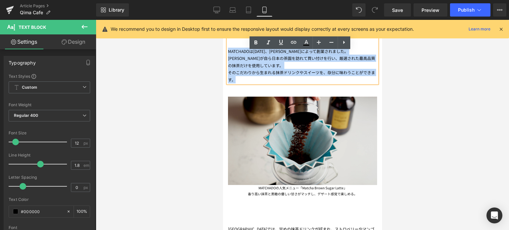
drag, startPoint x: 229, startPoint y: 53, endPoint x: 268, endPoint y: 102, distance: 62.8
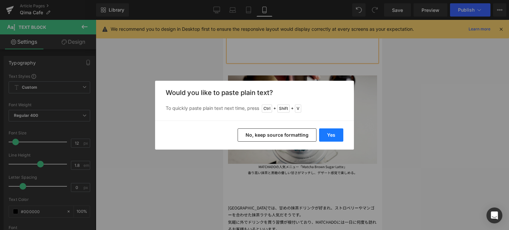
click at [336, 134] on button "Yes" at bounding box center [331, 135] width 24 height 13
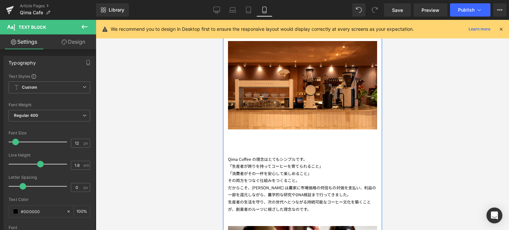
scroll to position [297, 0]
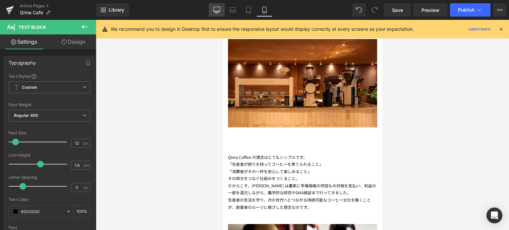
click at [219, 10] on icon at bounding box center [217, 10] width 7 height 7
type input "100"
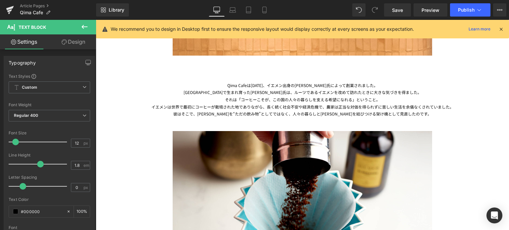
scroll to position [465, 0]
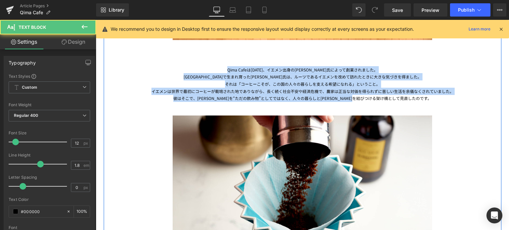
drag, startPoint x: 217, startPoint y: 69, endPoint x: 464, endPoint y: 103, distance: 249.4
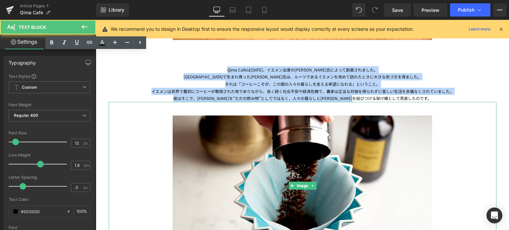
copy div "Qima Cafeは[DATE]、イエメン出身の[PERSON_NAME]氏によって創業されました。 [GEOGRAPHIC_DATA]で生まれ育った[PER…"
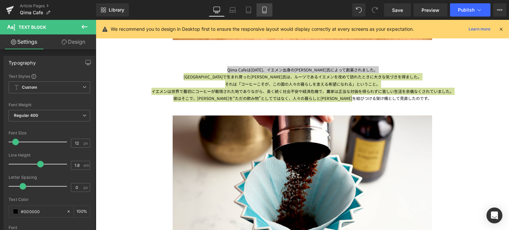
click at [264, 13] on icon at bounding box center [265, 10] width 4 height 6
type input "100"
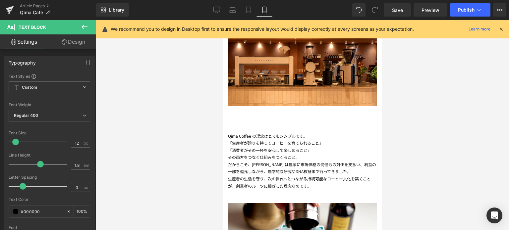
scroll to position [318, 0]
click at [254, 158] on div "その両方をつなぐ仕組みをつくること。" at bounding box center [302, 157] width 149 height 7
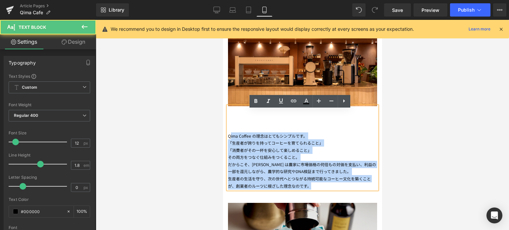
drag, startPoint x: 231, startPoint y: 141, endPoint x: 371, endPoint y: 214, distance: 158.4
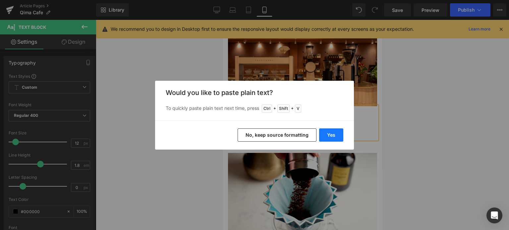
click at [338, 135] on button "Yes" at bounding box center [331, 135] width 24 height 13
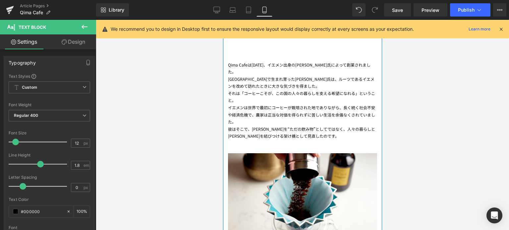
scroll to position [390, 0]
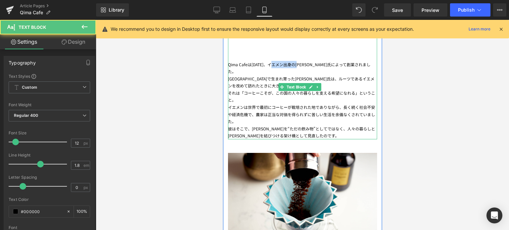
drag, startPoint x: 303, startPoint y: 68, endPoint x: 274, endPoint y: 70, distance: 28.6
click at [274, 70] on div "Qima Cafeは[DATE]、イエメン出身の[PERSON_NAME]氏によって創業されました。  [GEOGRAPHIC_DATA]で生まれ育った[…" at bounding box center [302, 87] width 149 height 105
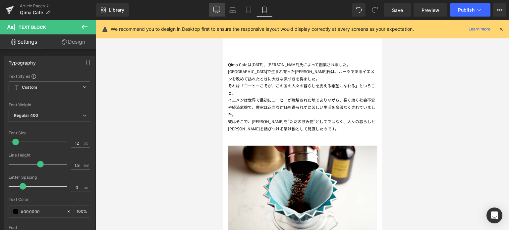
click at [218, 12] on icon at bounding box center [217, 10] width 7 height 7
type input "100"
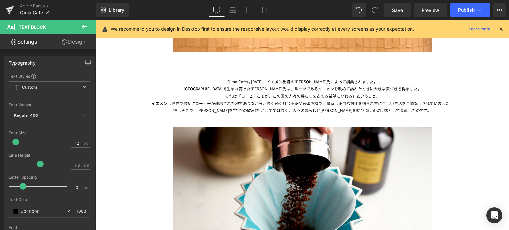
scroll to position [454, 0]
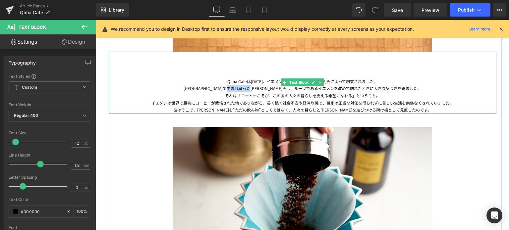
drag, startPoint x: 296, startPoint y: 89, endPoint x: 272, endPoint y: 89, distance: 24.9
click at [272, 89] on div "[GEOGRAPHIC_DATA]で生まれ育った[PERSON_NAME]氏は、ルーツであるイエメンを改めて訪れたときに大きな気づきを得ました。" at bounding box center [303, 88] width 388 height 7
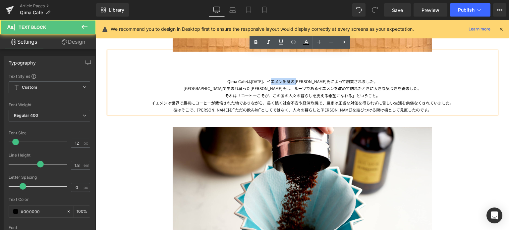
drag, startPoint x: 292, startPoint y: 81, endPoint x: 264, endPoint y: 82, distance: 27.9
click at [264, 82] on div "Qima Cafeは[DATE]、イエメン出身の[PERSON_NAME]氏によって創業されました。 [GEOGRAPHIC_DATA]で生まれ育った[PER…" at bounding box center [303, 83] width 388 height 62
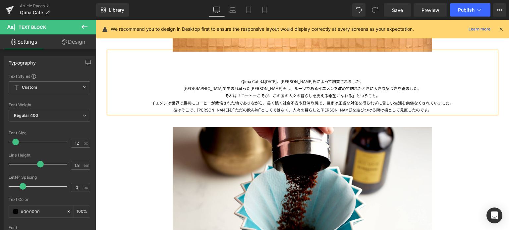
click at [272, 90] on div "[GEOGRAPHIC_DATA]で生まれ育った[PERSON_NAME]氏は、ルーツであるイエメンを改めて訪れたときに大きな気づきを得ました。" at bounding box center [303, 88] width 388 height 7
click at [264, 13] on icon at bounding box center [265, 10] width 4 height 6
type input "100"
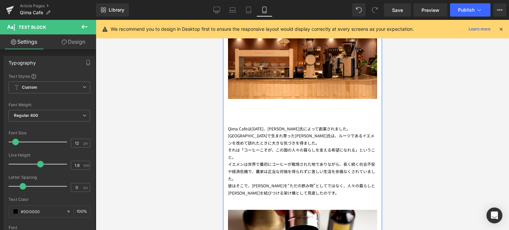
scroll to position [326, 0]
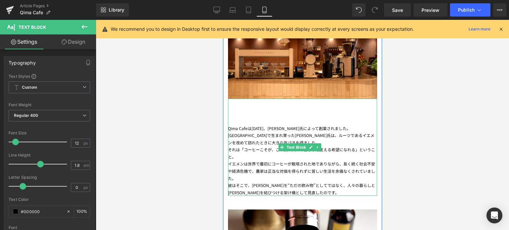
click at [300, 140] on div "[GEOGRAPHIC_DATA]で生まれ育った[PERSON_NAME]氏は、ルーツであるイエメンを改めて訪れたときに大きな気づきを得ました。" at bounding box center [302, 139] width 149 height 14
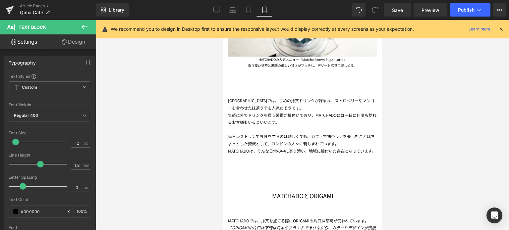
scroll to position [568, 0]
click at [272, 62] on div "MATCHADOの人気メニュー「Matcha Brown Sugar Latte」 香り高い抹茶と黒糖の優しい甘さがマッチし、デザート感覚で楽しめる。" at bounding box center [302, 62] width 149 height 12
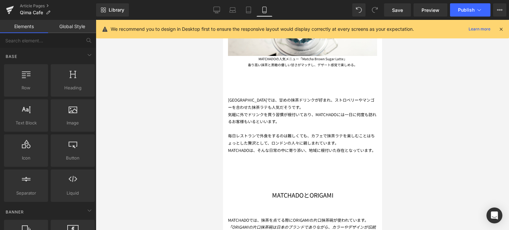
drag, startPoint x: 436, startPoint y: 80, endPoint x: 131, endPoint y: 43, distance: 307.6
click at [436, 80] on div at bounding box center [303, 125] width 414 height 211
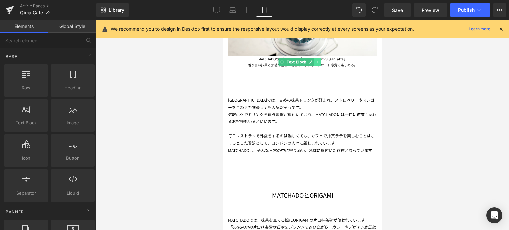
click at [318, 62] on icon at bounding box center [318, 62] width 4 height 4
click at [320, 64] on icon at bounding box center [321, 62] width 4 height 4
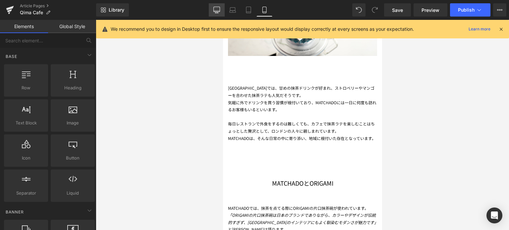
click at [218, 7] on icon at bounding box center [217, 10] width 7 height 7
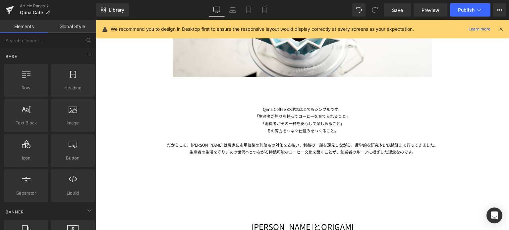
scroll to position [659, 0]
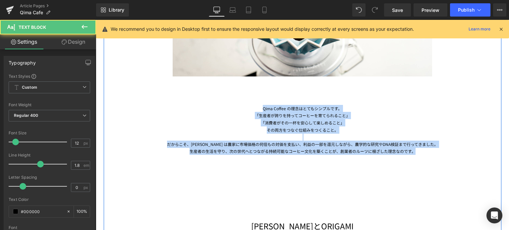
drag, startPoint x: 261, startPoint y: 109, endPoint x: 495, endPoint y: 161, distance: 239.9
click at [495, 161] on div "ロンドン中心部、[GEOGRAPHIC_DATA]に位置する[GEOGRAPHIC_DATA]は、歴史と文化、そして最新のトレンドが融合する街です。 かつては…" at bounding box center [303, 176] width 398 height 1039
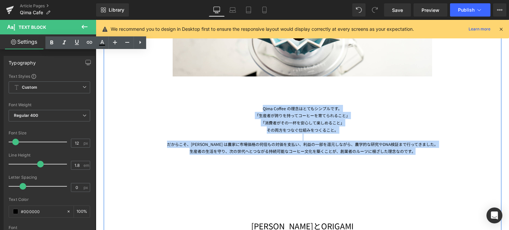
copy div "Qima Coffee の理念はとてもシンプルです。 「生産者が誇りを持ってコーヒーを育てられること」 「消費者がその一杯を安心して楽しめること」 その両方を…"
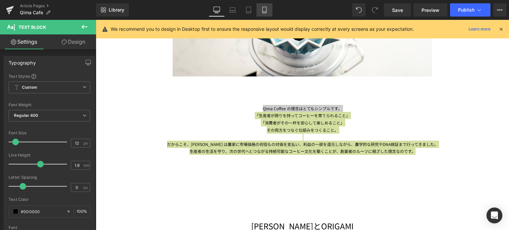
click at [268, 12] on icon at bounding box center [264, 10] width 7 height 7
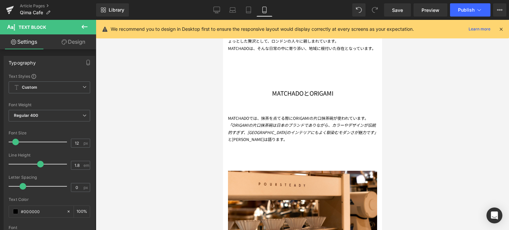
type input "100"
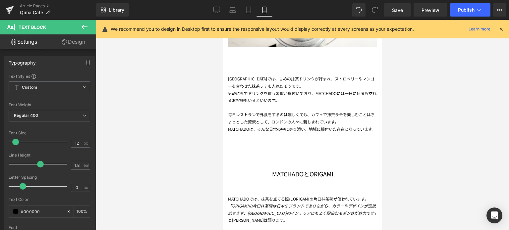
scroll to position [582, 0]
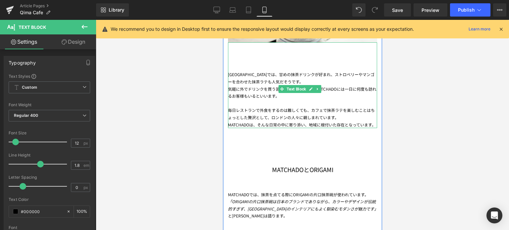
click at [238, 80] on span "合わせた抹茶ラテも人気だそうです。" at bounding box center [269, 82] width 67 height 6
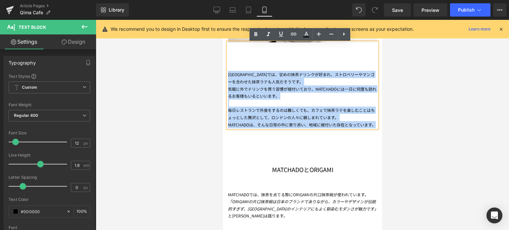
drag, startPoint x: 238, startPoint y: 134, endPoint x: 210, endPoint y: 66, distance: 73.5
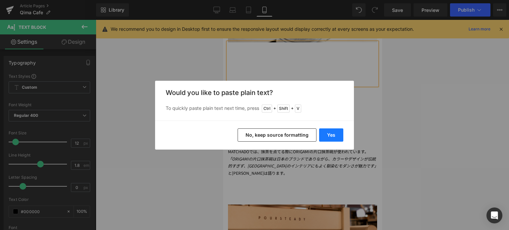
click at [334, 130] on button "Yes" at bounding box center [331, 135] width 24 height 13
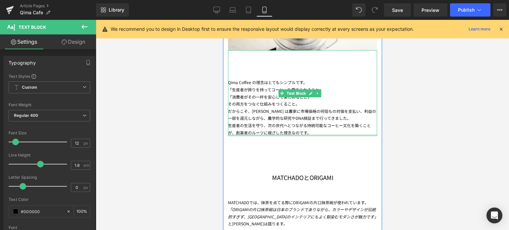
scroll to position [600, 0]
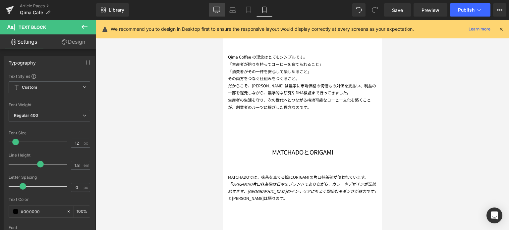
click at [220, 13] on link "Desktop" at bounding box center [217, 9] width 16 height 13
type input "100"
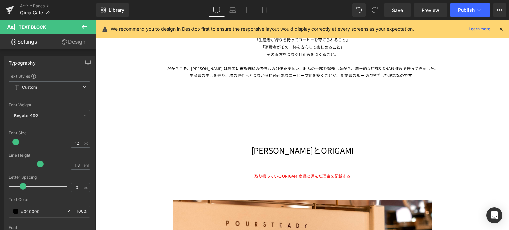
scroll to position [735, 0]
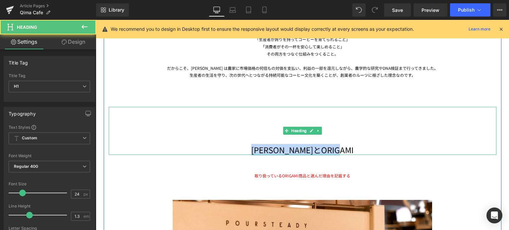
drag, startPoint x: 258, startPoint y: 151, endPoint x: 365, endPoint y: 145, distance: 107.6
click at [365, 145] on h1 "[PERSON_NAME]とORIGAMI" at bounding box center [303, 150] width 388 height 10
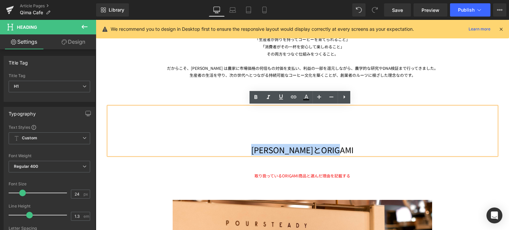
click at [301, 149] on h1 "[PERSON_NAME]とORIGAMI" at bounding box center [303, 150] width 388 height 10
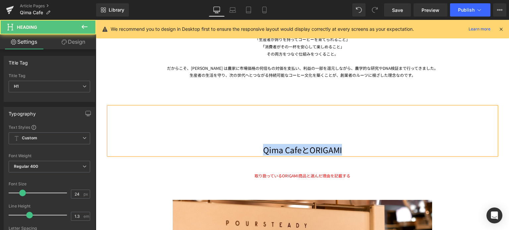
drag, startPoint x: 255, startPoint y: 149, endPoint x: 374, endPoint y: 151, distance: 119.4
click at [374, 151] on h1 "Qima CafeとORIGAMI" at bounding box center [303, 150] width 388 height 10
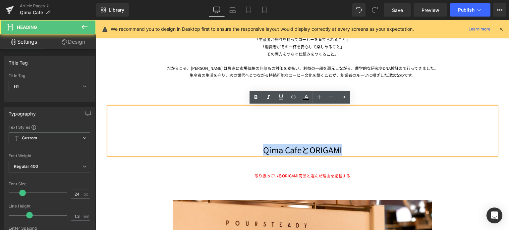
copy h1 "Qima CafeとORIGAMI"
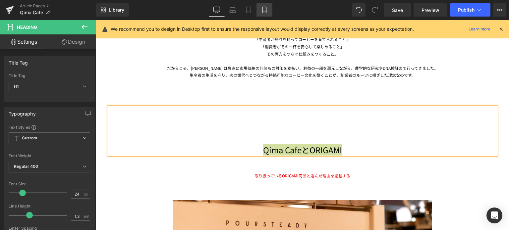
click at [266, 12] on icon at bounding box center [265, 12] width 4 height 0
type input "100"
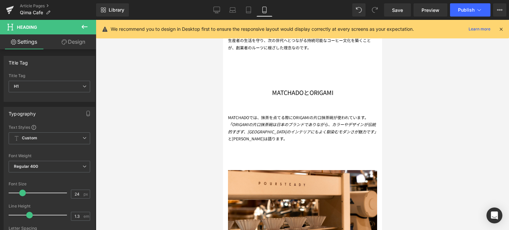
scroll to position [655, 0]
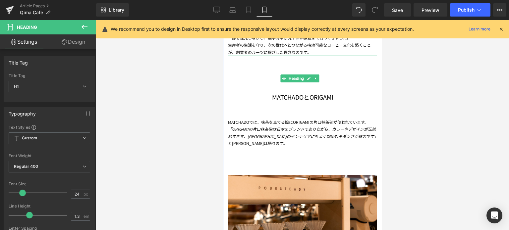
click at [292, 99] on h1 "MATCHADOとORIGAMI" at bounding box center [302, 98] width 149 height 8
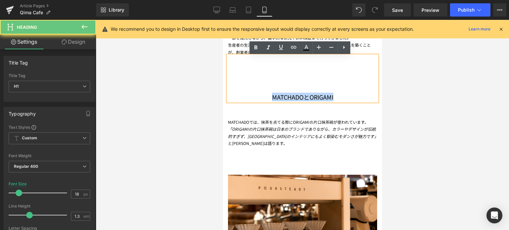
drag, startPoint x: 332, startPoint y: 94, endPoint x: 206, endPoint y: 88, distance: 125.8
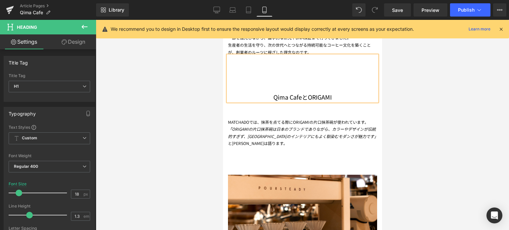
click at [440, 120] on div at bounding box center [303, 125] width 414 height 211
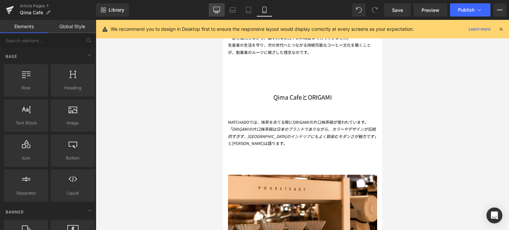
click at [216, 9] on icon at bounding box center [217, 10] width 7 height 7
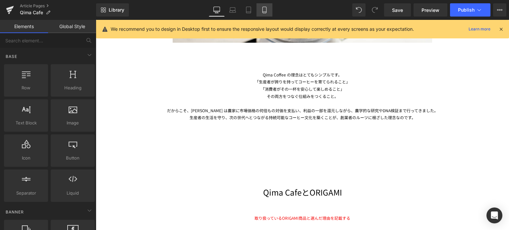
click at [266, 12] on icon at bounding box center [265, 10] width 4 height 6
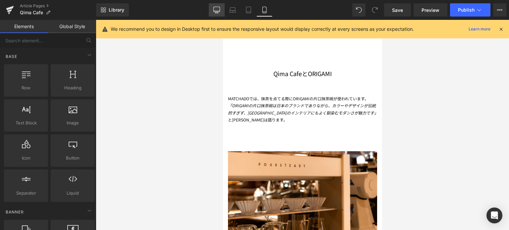
drag, startPoint x: 216, startPoint y: 11, endPoint x: 170, endPoint y: 66, distance: 72.1
click at [216, 11] on icon at bounding box center [217, 11] width 6 height 0
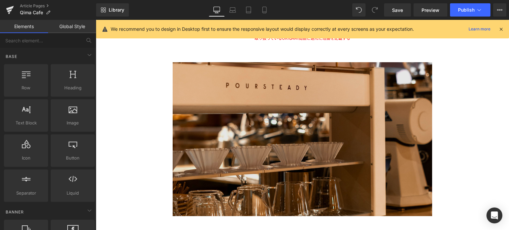
scroll to position [834, 0]
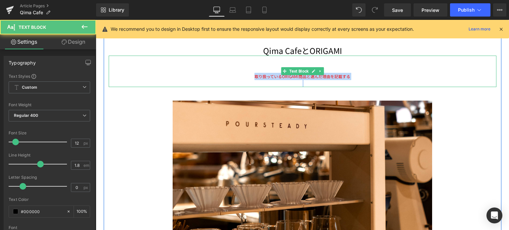
drag, startPoint x: 251, startPoint y: 77, endPoint x: 438, endPoint y: 79, distance: 186.4
click at [438, 79] on div "取り扱っているORIGAMI商品と選んだ理由を記載する" at bounding box center [303, 80] width 388 height 14
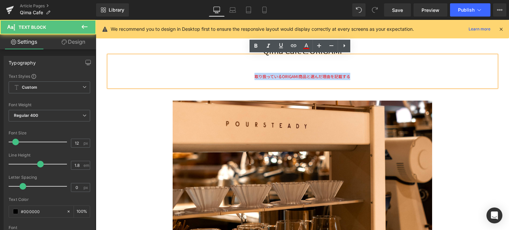
copy span "取り扱っているORIGAMI商品と選んだ理由を記載する"
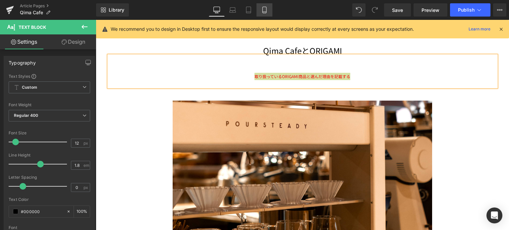
click at [264, 12] on icon at bounding box center [265, 12] width 4 height 0
type input "100"
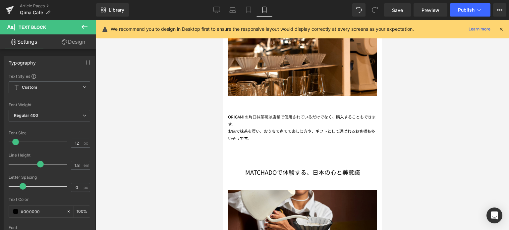
scroll to position [823, 0]
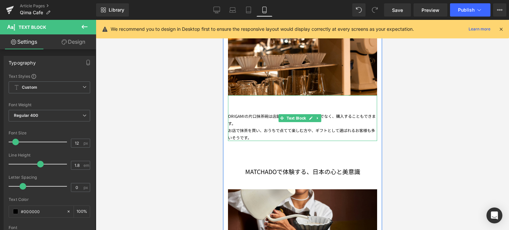
click at [242, 136] on div "お店で抹茶を買い、おうちで点てて楽しむ方や、ギフトとして選ばれるお客様も多いそうです。" at bounding box center [302, 134] width 149 height 14
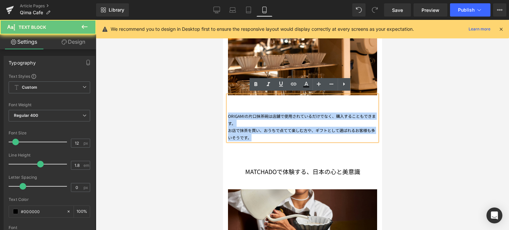
drag, startPoint x: 257, startPoint y: 135, endPoint x: 219, endPoint y: 106, distance: 47.8
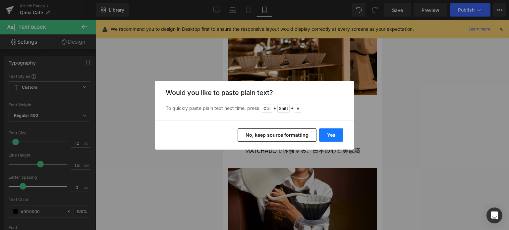
click at [338, 137] on button "Yes" at bounding box center [331, 135] width 24 height 13
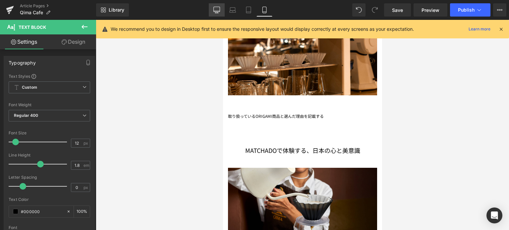
click at [218, 11] on icon at bounding box center [217, 10] width 7 height 7
type input "100"
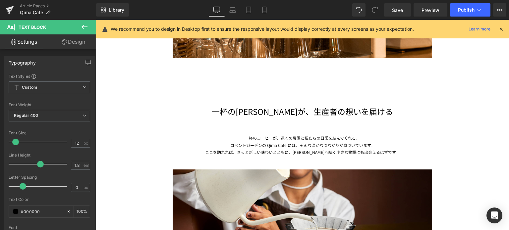
scroll to position [1016, 0]
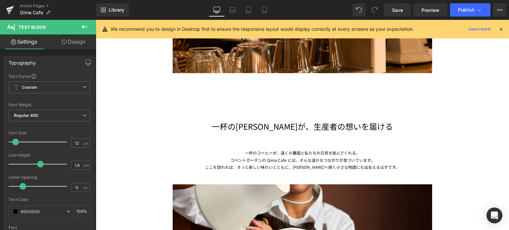
click at [225, 128] on h1 "一杯の[PERSON_NAME]が、生産者の想いを届ける" at bounding box center [303, 126] width 388 height 10
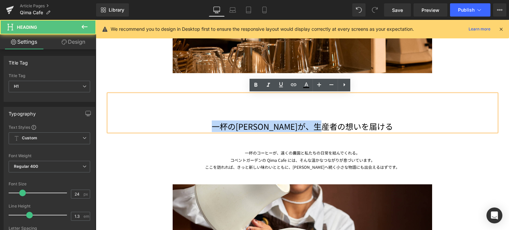
click at [393, 128] on h1 "一杯の[PERSON_NAME]が、生産者の想いを届ける" at bounding box center [303, 126] width 388 height 10
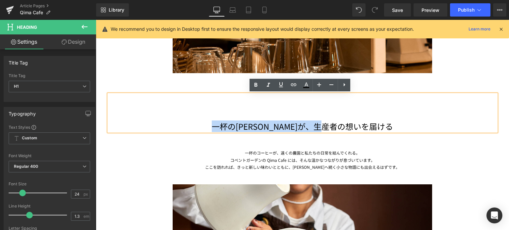
copy h1 "一杯の[PERSON_NAME]が、生産者の想いを届ける"
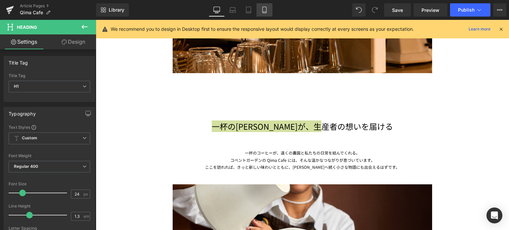
drag, startPoint x: 266, startPoint y: 8, endPoint x: 88, endPoint y: 35, distance: 180.5
click at [266, 8] on icon at bounding box center [265, 10] width 4 height 6
type input "100"
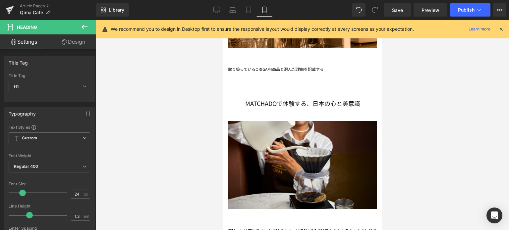
scroll to position [888, 0]
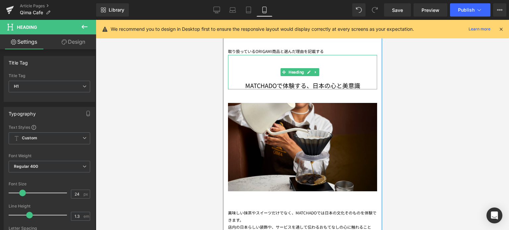
click at [247, 83] on h1 "MATCHADOで体験する、日本の心と美意識" at bounding box center [302, 86] width 149 height 8
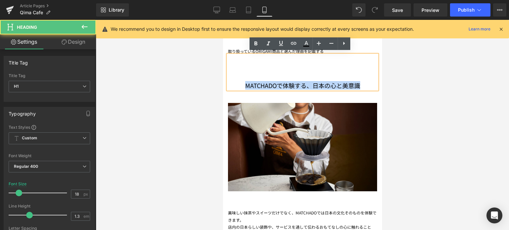
drag, startPoint x: 363, startPoint y: 82, endPoint x: 176, endPoint y: 75, distance: 186.8
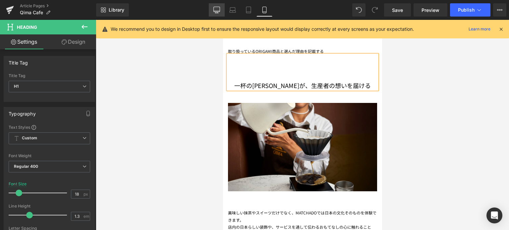
click at [223, 9] on link "Desktop" at bounding box center [217, 9] width 16 height 13
type input "24"
type input "100"
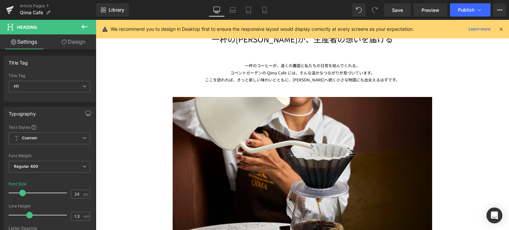
scroll to position [1104, 0]
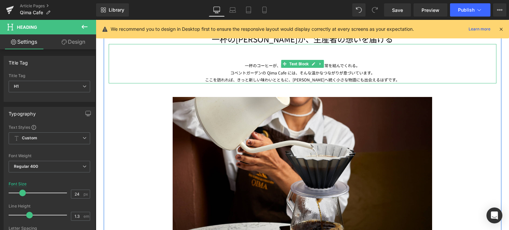
click at [245, 74] on div "コベントガーデンの Qima Cafe には、そんな温かなつながりが息づいています。" at bounding box center [303, 72] width 388 height 7
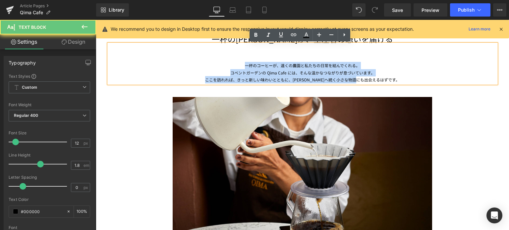
drag, startPoint x: 235, startPoint y: 64, endPoint x: 472, endPoint y: 93, distance: 238.6
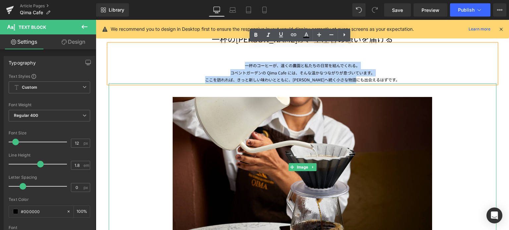
copy div "一杯のコーヒーが、遠くの農園と私たちの日常を結んでくれる。 コベントガーデンの Qima Cafe には、そんな温かなつながりが息づいています。 ここを訪れれ…"
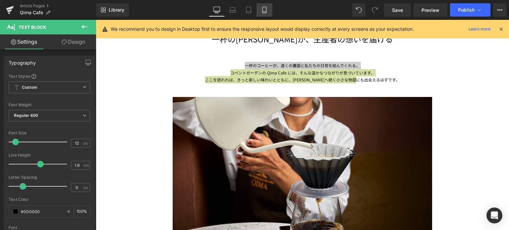
click at [264, 12] on icon at bounding box center [265, 12] width 4 height 0
type input "100"
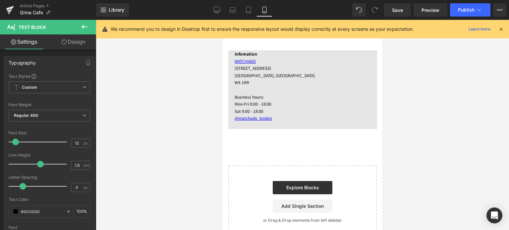
scroll to position [937, 0]
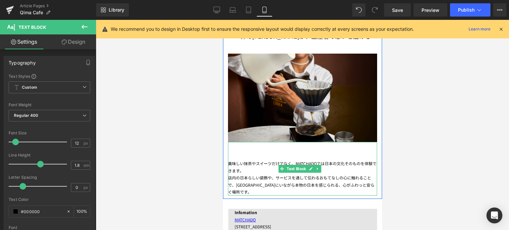
click at [242, 162] on div "美味しい抹茶やスイーツだけでなく、MATCHADOでは日本の文化そのものを 体験できます。 店内の日本らしい装飾や、サービスを通して伝わるおもてなしの心に触れ…" at bounding box center [302, 169] width 149 height 54
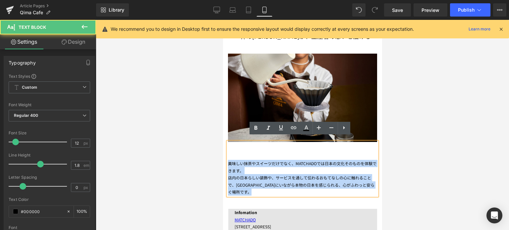
drag, startPoint x: 241, startPoint y: 187, endPoint x: 215, endPoint y: 155, distance: 41.0
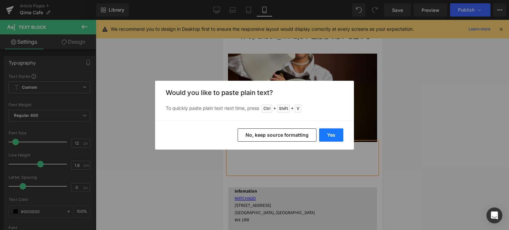
click at [332, 136] on button "Yes" at bounding box center [331, 135] width 24 height 13
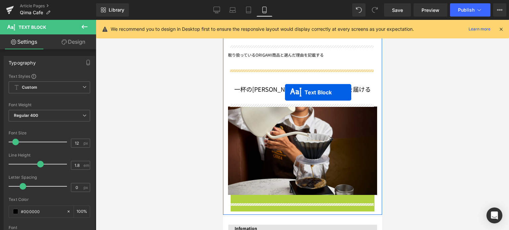
scroll to position [871, 0]
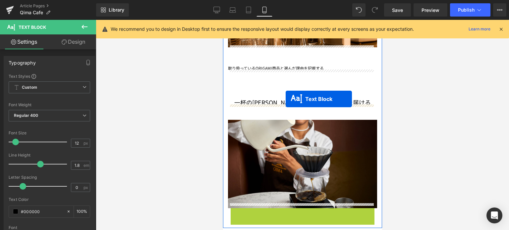
drag, startPoint x: 282, startPoint y: 160, endPoint x: 286, endPoint y: 99, distance: 60.8
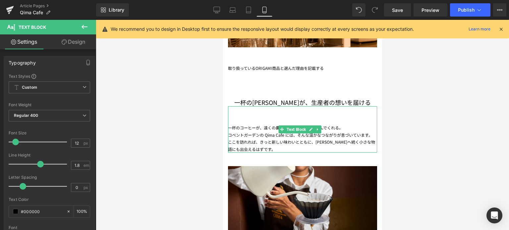
click at [438, 84] on div at bounding box center [303, 125] width 414 height 211
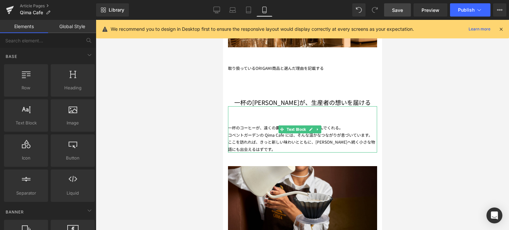
click at [395, 12] on span "Save" at bounding box center [397, 10] width 11 height 7
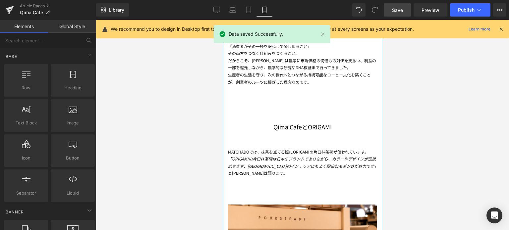
scroll to position [613, 0]
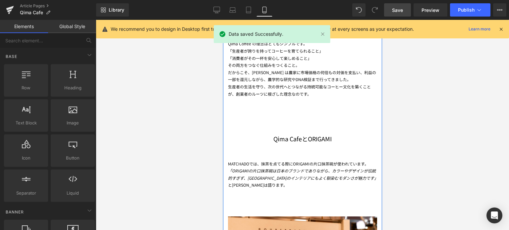
click at [252, 172] on span "「ORIGAMIの片口抹茶碗は日本のブランドでありながら、カラーやデザインが" at bounding box center [298, 171] width 140 height 6
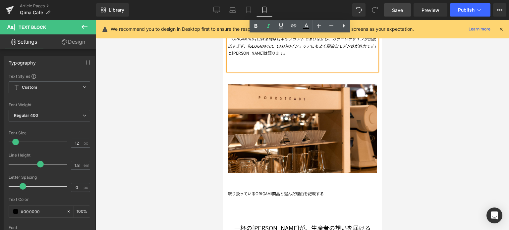
scroll to position [745, 0]
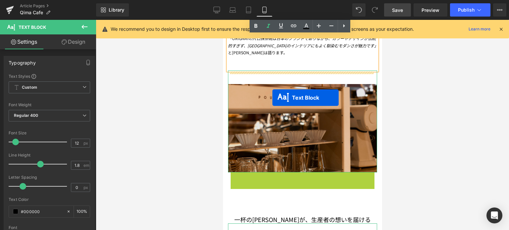
drag, startPoint x: 281, startPoint y: 184, endPoint x: 272, endPoint y: 98, distance: 86.3
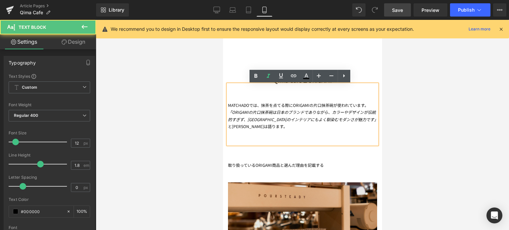
scroll to position [671, 0]
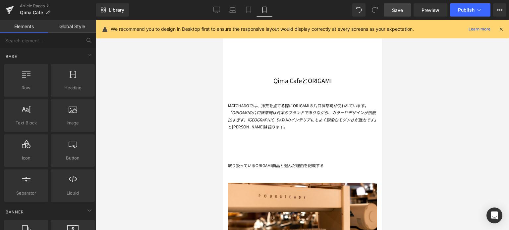
drag, startPoint x: 406, startPoint y: 94, endPoint x: 137, endPoint y: 87, distance: 269.0
click at [406, 94] on div at bounding box center [303, 125] width 414 height 211
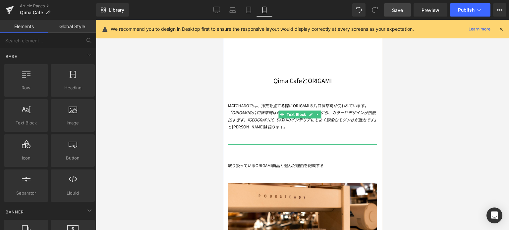
click at [314, 120] on span "伝統的すぎず、[GEOGRAPHIC_DATA]のインテリアにもよく馴染むモダンさが魅力です」" at bounding box center [303, 116] width 150 height 13
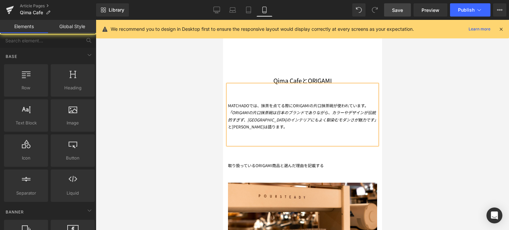
click at [416, 117] on div at bounding box center [303, 125] width 414 height 211
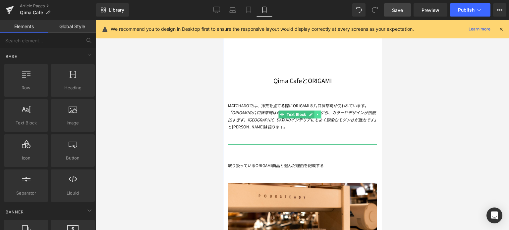
click at [319, 114] on icon at bounding box center [318, 115] width 4 height 4
click at [321, 115] on icon at bounding box center [321, 115] width 4 height 4
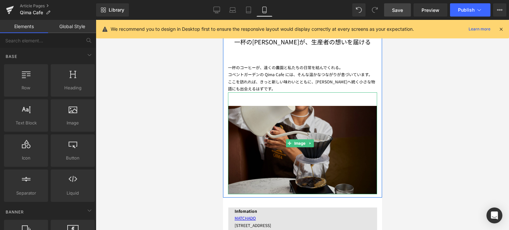
scroll to position [960, 0]
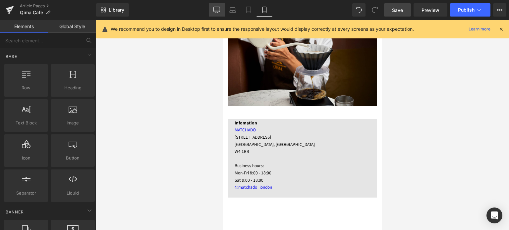
click at [220, 12] on icon at bounding box center [217, 9] width 6 height 5
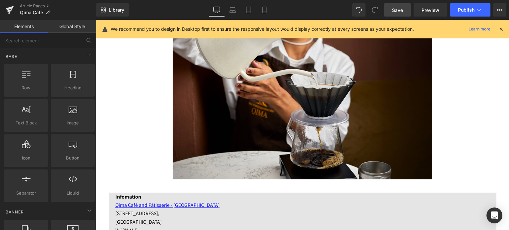
scroll to position [1265, 0]
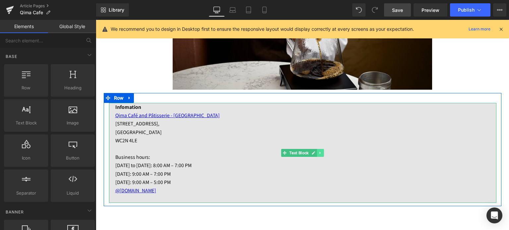
click at [319, 154] on icon at bounding box center [321, 153] width 4 height 4
click at [315, 153] on icon at bounding box center [317, 154] width 4 height 4
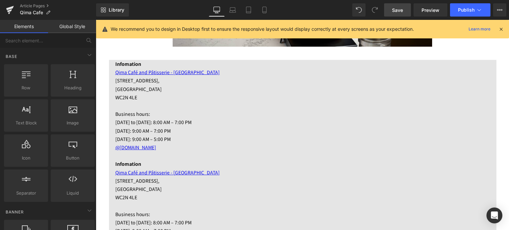
scroll to position [1308, 0]
click at [218, 177] on p "[STREET_ADDRESS]," at bounding box center [305, 181] width 381 height 8
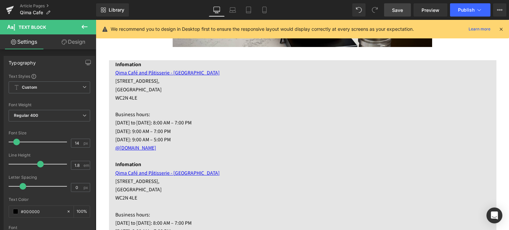
click at [84, 46] on link "Design" at bounding box center [73, 41] width 48 height 15
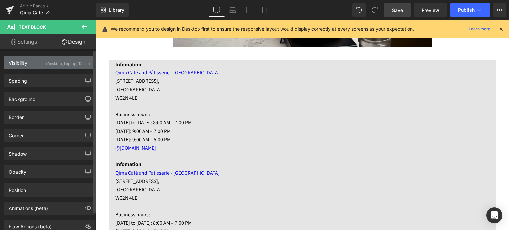
click at [56, 64] on div "(Desktop, Laptop, Tablet)" at bounding box center [68, 61] width 44 height 11
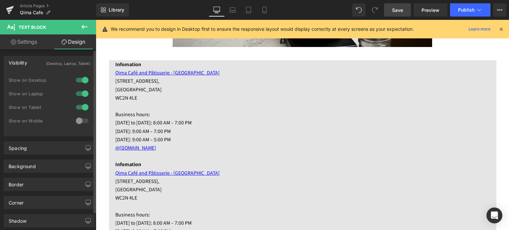
click at [76, 124] on div at bounding box center [82, 121] width 16 height 11
click at [81, 110] on div at bounding box center [82, 107] width 16 height 11
click at [79, 90] on div at bounding box center [82, 94] width 16 height 11
click at [78, 78] on div at bounding box center [82, 80] width 16 height 11
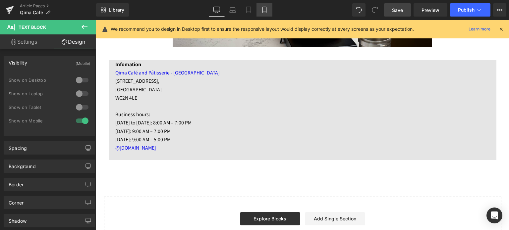
click at [264, 12] on icon at bounding box center [264, 10] width 7 height 7
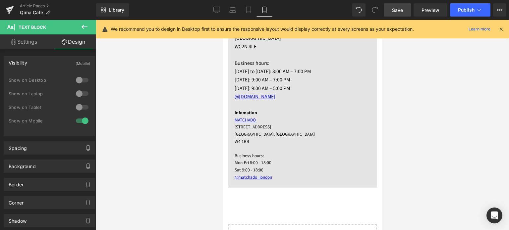
scroll to position [1075, 0]
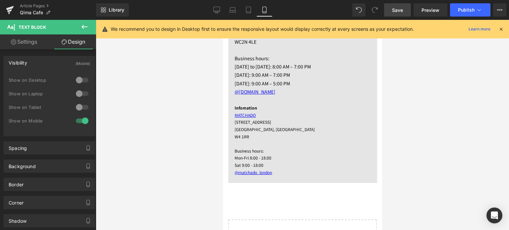
click at [313, 155] on p "Mon-Fri 8:00 - 18:00" at bounding box center [305, 158] width 143 height 7
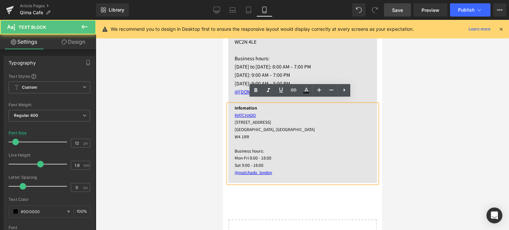
click at [185, 153] on div at bounding box center [303, 125] width 414 height 211
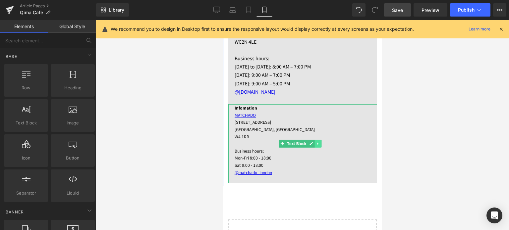
click at [319, 142] on icon at bounding box center [318, 144] width 4 height 4
click at [320, 142] on icon at bounding box center [322, 144] width 4 height 4
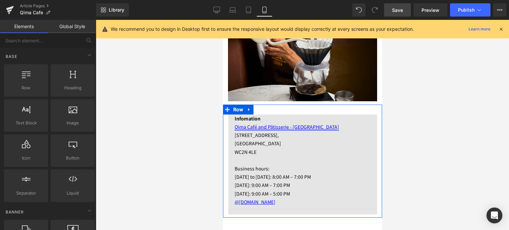
scroll to position [950, 0]
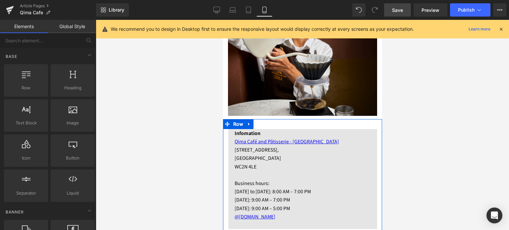
click at [285, 154] on p "[GEOGRAPHIC_DATA]" at bounding box center [305, 158] width 143 height 8
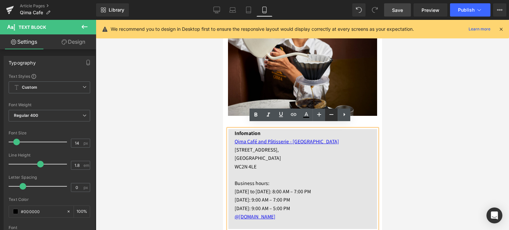
click at [330, 114] on icon at bounding box center [332, 114] width 4 height 1
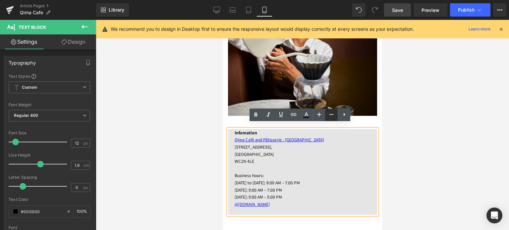
click at [330, 114] on icon at bounding box center [332, 114] width 4 height 1
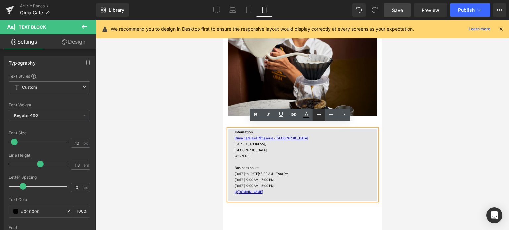
drag, startPoint x: 319, startPoint y: 114, endPoint x: 60, endPoint y: 110, distance: 259.3
click at [319, 114] on icon at bounding box center [319, 115] width 4 height 4
type input "12"
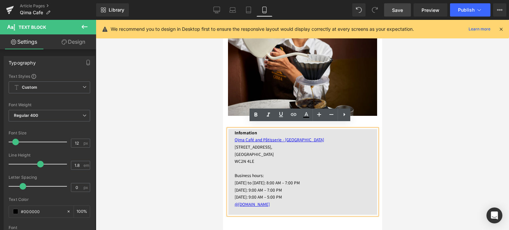
click at [194, 161] on div at bounding box center [303, 125] width 414 height 211
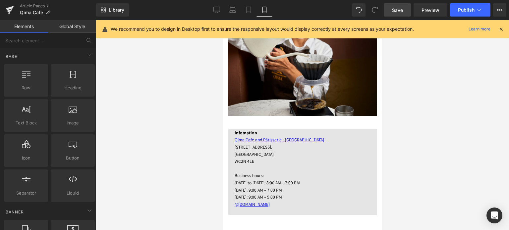
click at [394, 12] on span "Save" at bounding box center [397, 10] width 11 height 7
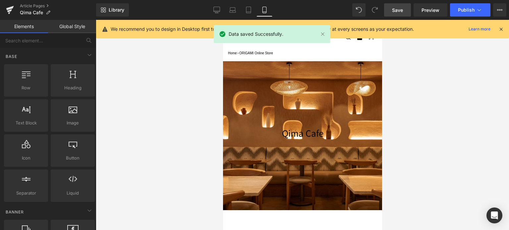
scroll to position [0, 0]
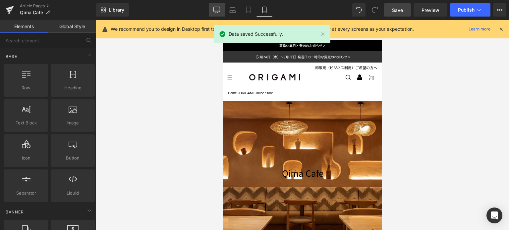
click at [216, 9] on icon at bounding box center [217, 10] width 7 height 7
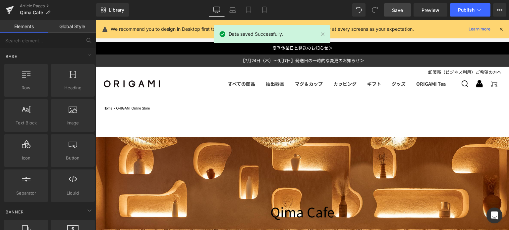
scroll to position [117, 0]
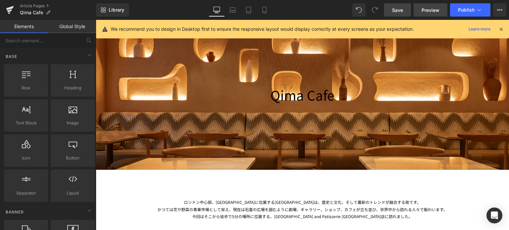
click at [432, 7] on span "Preview" at bounding box center [431, 10] width 18 height 7
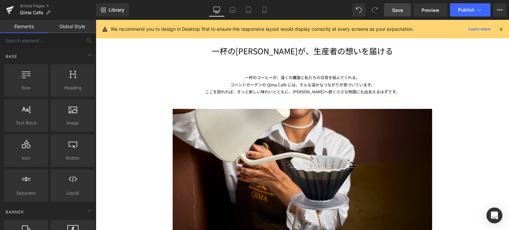
scroll to position [1093, 0]
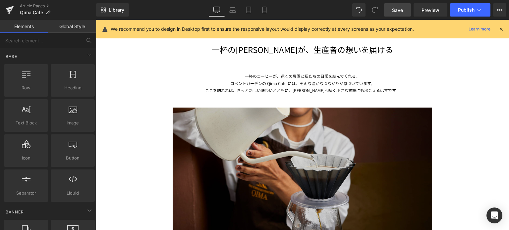
click at [237, 163] on img at bounding box center [303, 178] width 260 height 168
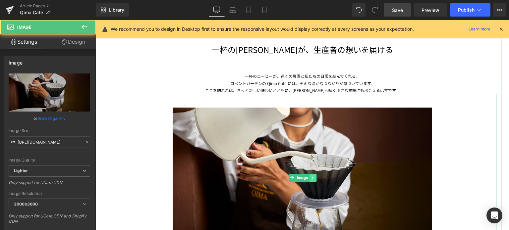
click at [311, 177] on icon at bounding box center [313, 178] width 4 height 4
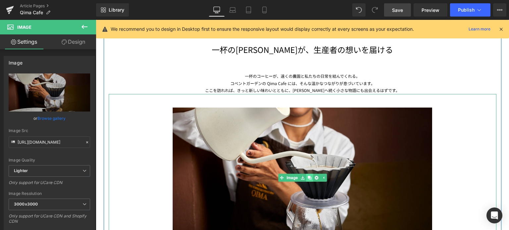
click at [308, 176] on icon at bounding box center [310, 178] width 4 height 4
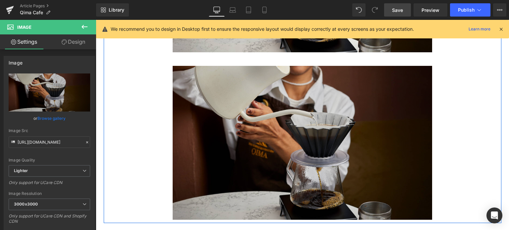
scroll to position [1308, 0]
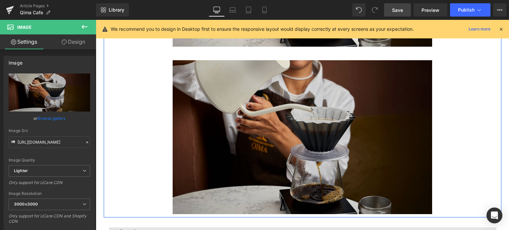
click at [251, 177] on img at bounding box center [303, 131] width 260 height 168
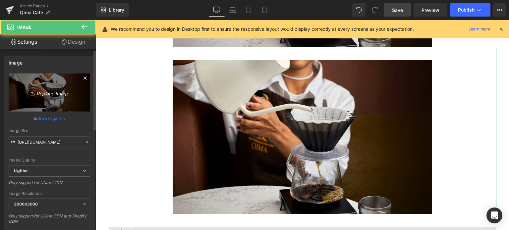
click at [42, 97] on link "Replace Image" at bounding box center [50, 93] width 82 height 38
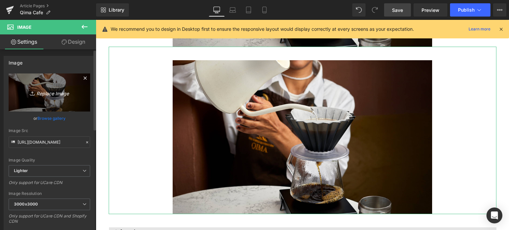
type input "C:\fakepath\20250802-CG photos_02.jpg"
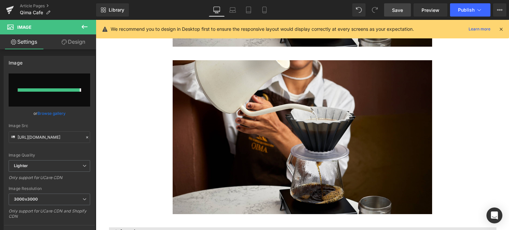
type input "[URL][DOMAIN_NAME]"
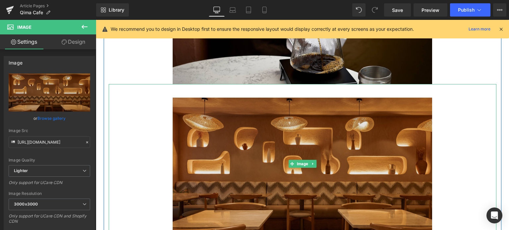
scroll to position [1269, 0]
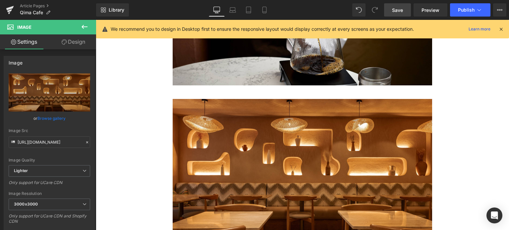
click at [396, 11] on span "Save" at bounding box center [397, 10] width 11 height 7
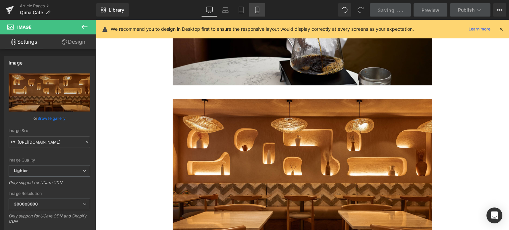
click at [253, 10] on link "Mobile" at bounding box center [257, 9] width 16 height 13
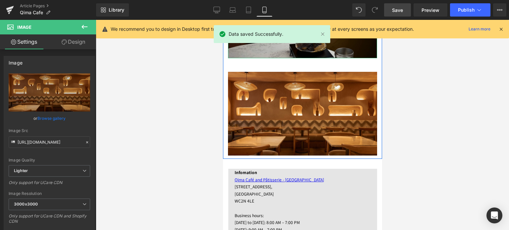
scroll to position [1007, 0]
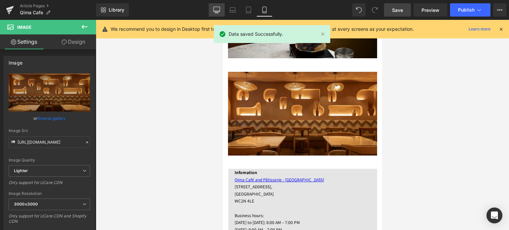
click at [216, 6] on link "Desktop" at bounding box center [217, 9] width 16 height 13
type input "67"
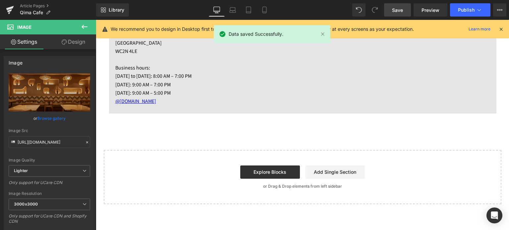
scroll to position [1513, 0]
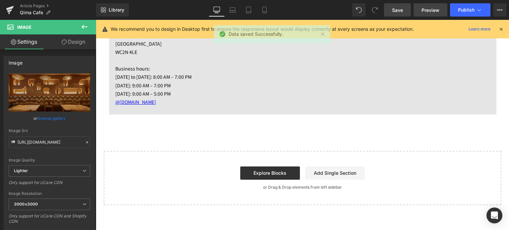
click at [424, 8] on span "Preview" at bounding box center [431, 10] width 18 height 7
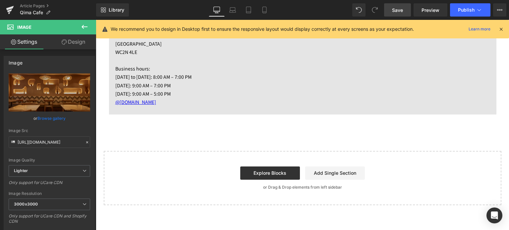
click at [399, 17] on div "Library Desktop Desktop Laptop Tablet Mobile Save Preview Publish Scheduled Vie…" at bounding box center [302, 10] width 413 height 20
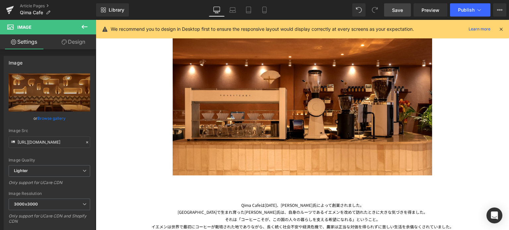
scroll to position [250, 0]
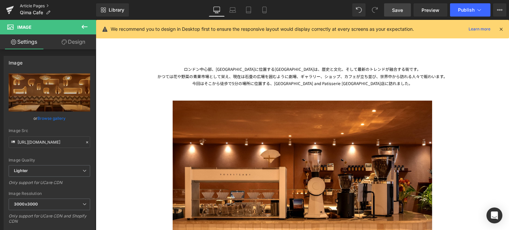
click at [21, 5] on link "Article Pages" at bounding box center [58, 5] width 76 height 5
